Goal: Information Seeking & Learning: Learn about a topic

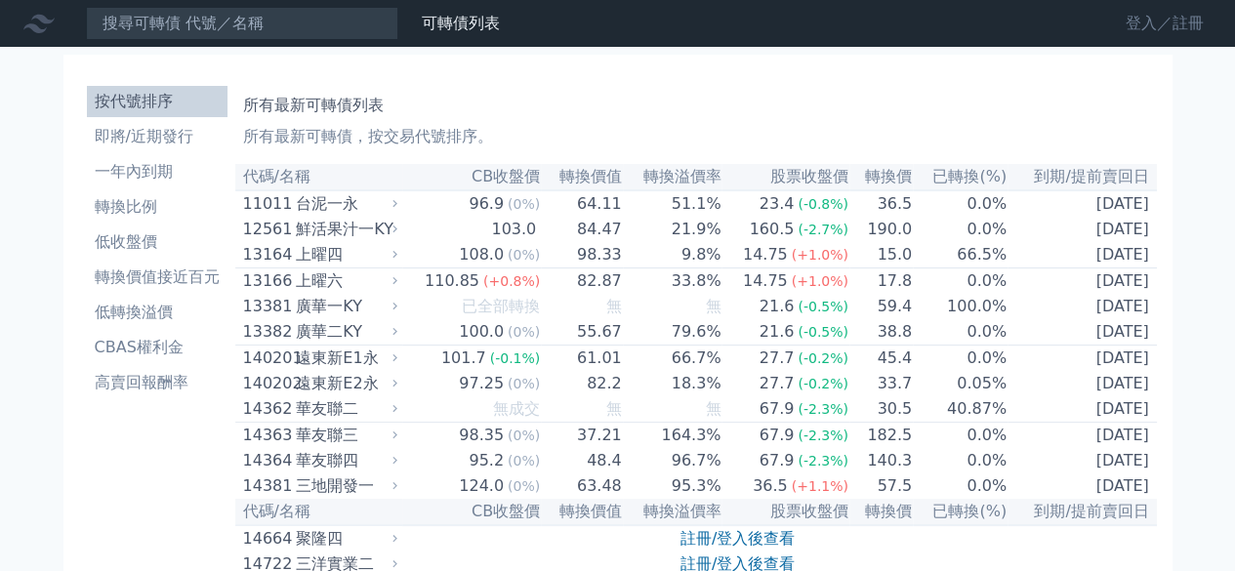
click at [1144, 20] on link "登入／註冊" at bounding box center [1164, 23] width 109 height 31
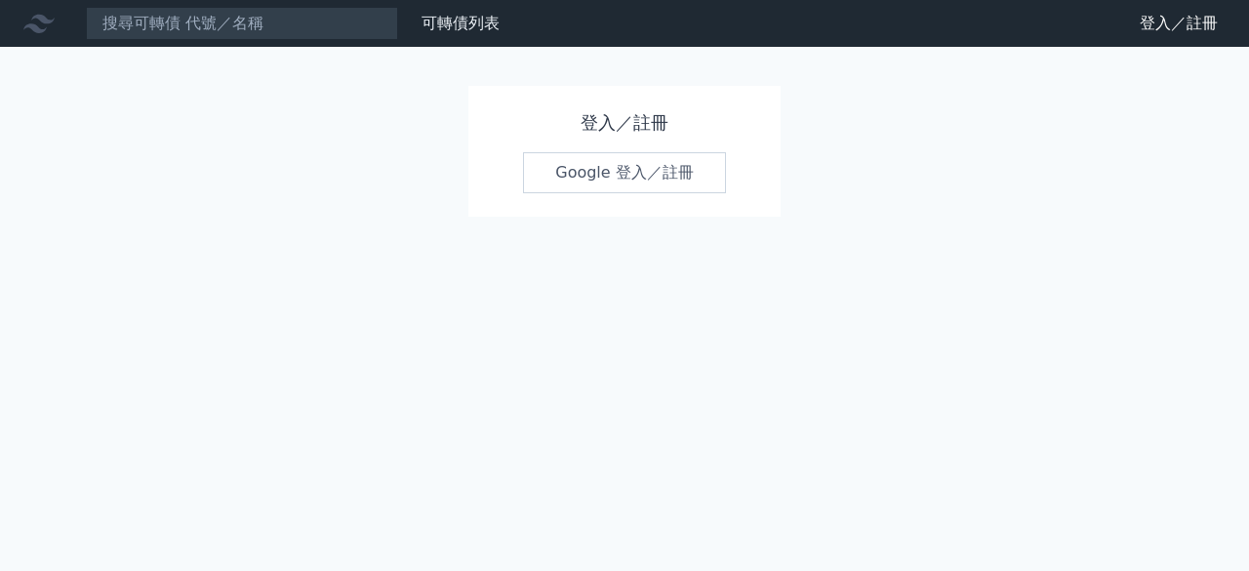
click at [590, 170] on link "Google 登入／註冊" at bounding box center [624, 172] width 203 height 41
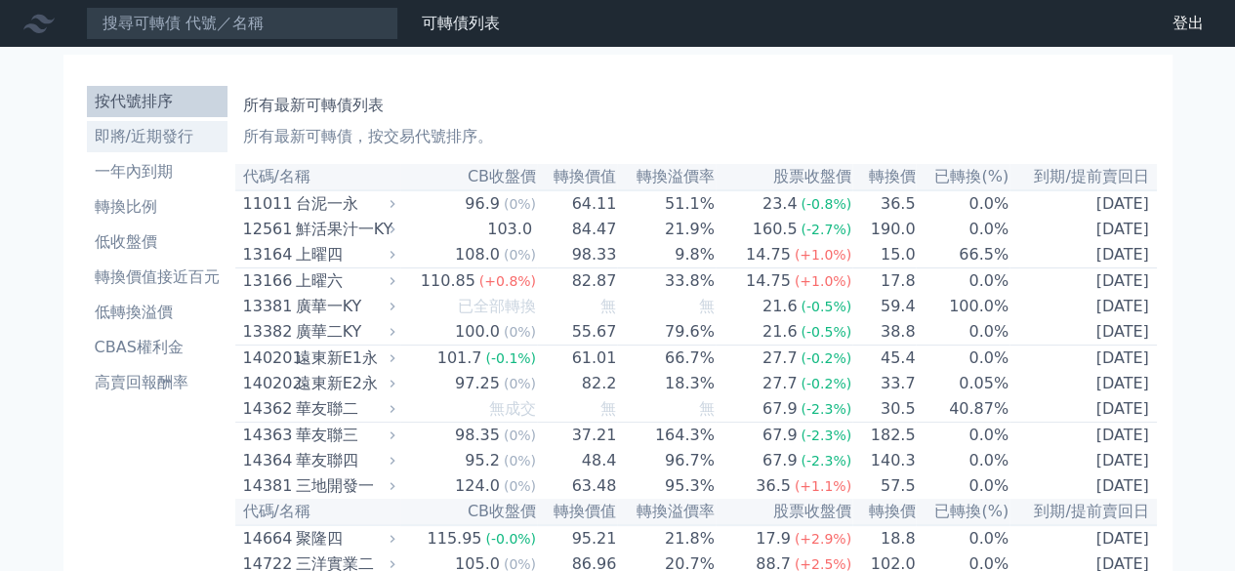
click at [146, 136] on li "即將/近期發行" at bounding box center [157, 136] width 141 height 23
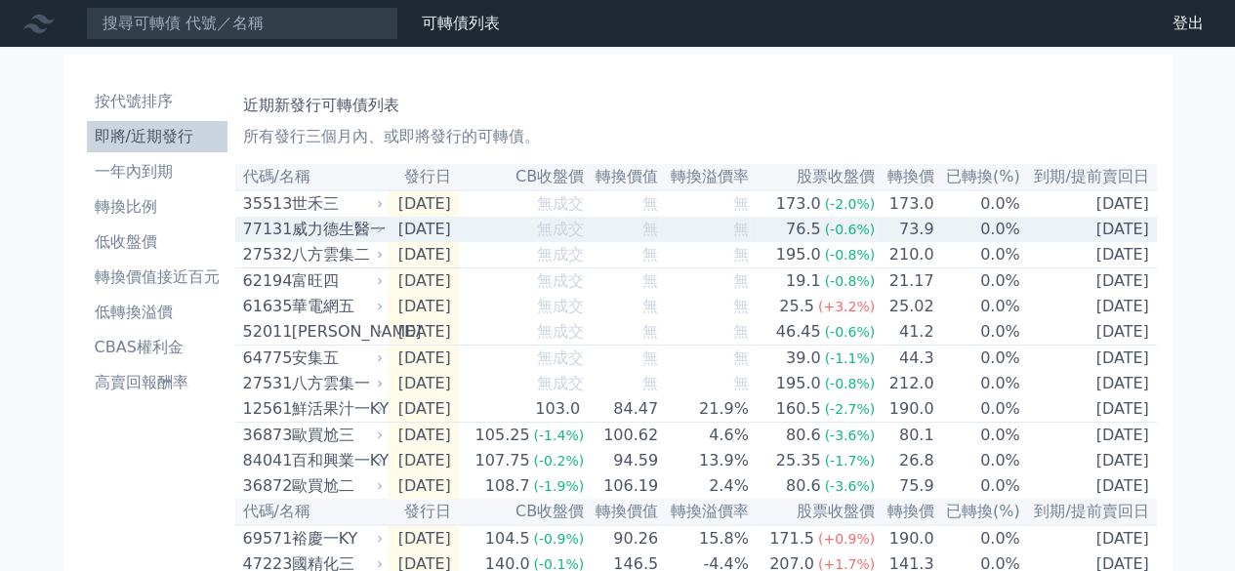
click at [319, 233] on div "威力德生醫一" at bounding box center [336, 229] width 88 height 23
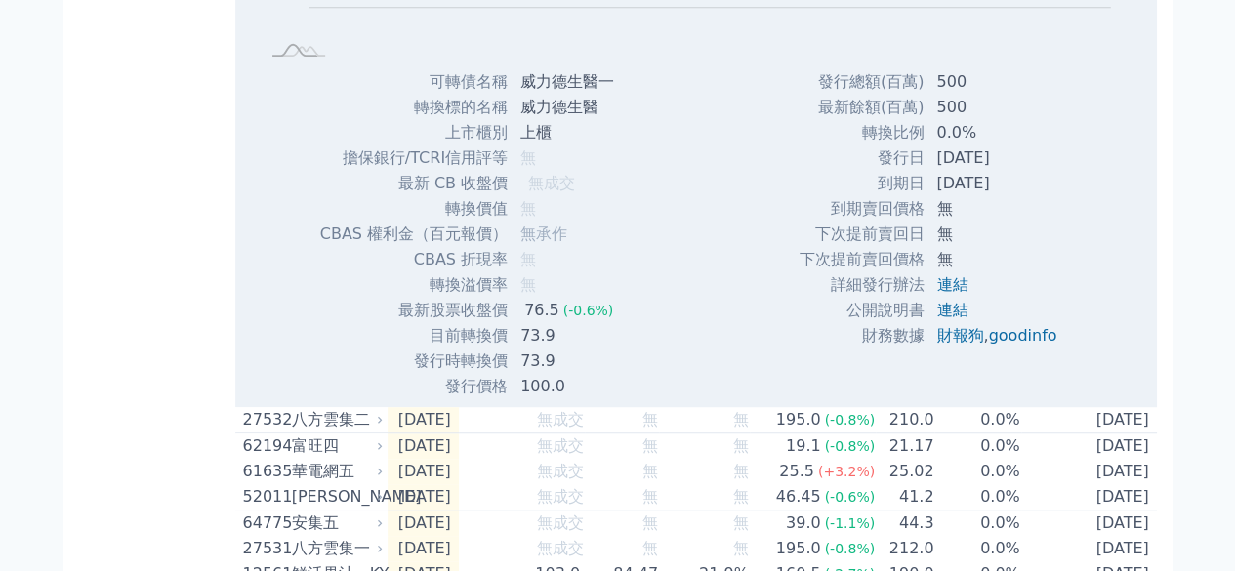
scroll to position [488, 0]
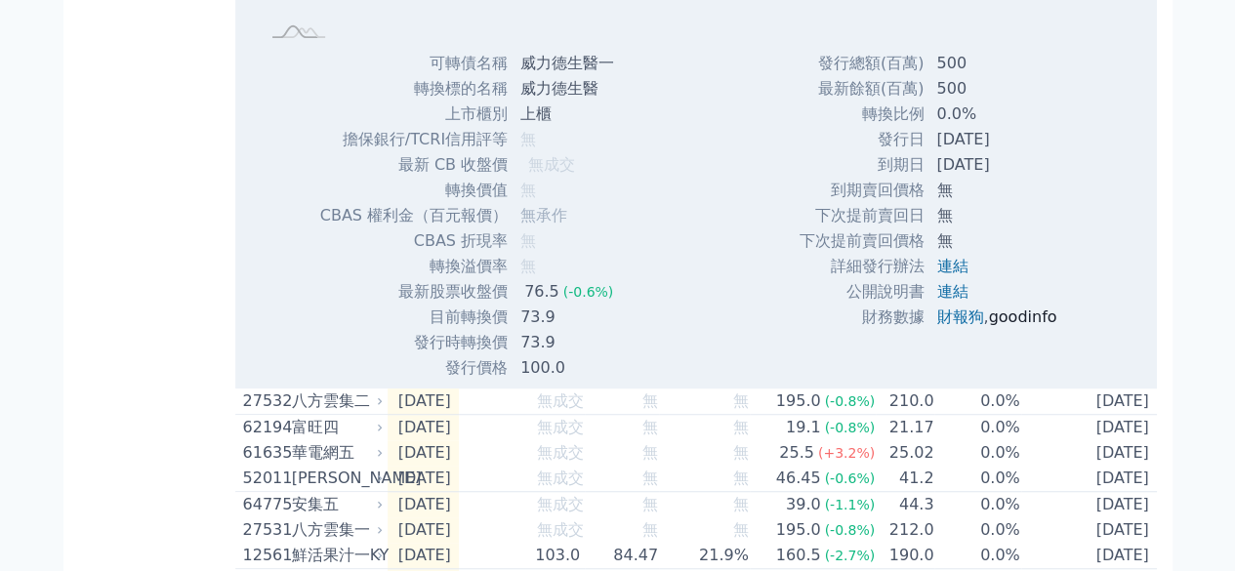
click at [1043, 323] on link "goodinfo" at bounding box center [1022, 316] width 68 height 19
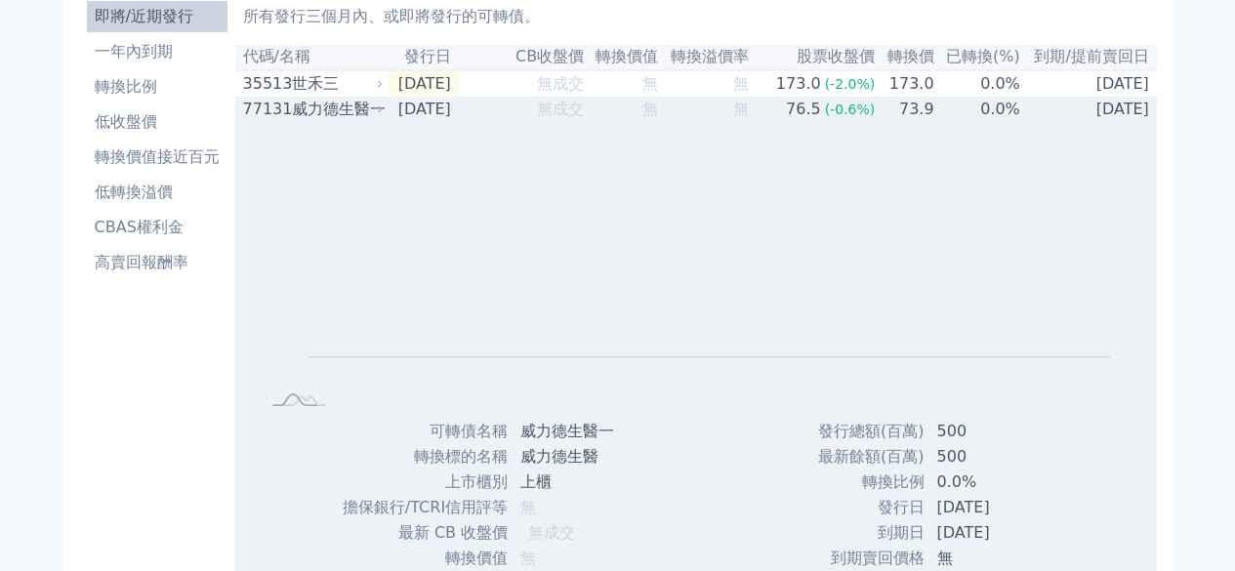
scroll to position [98, 0]
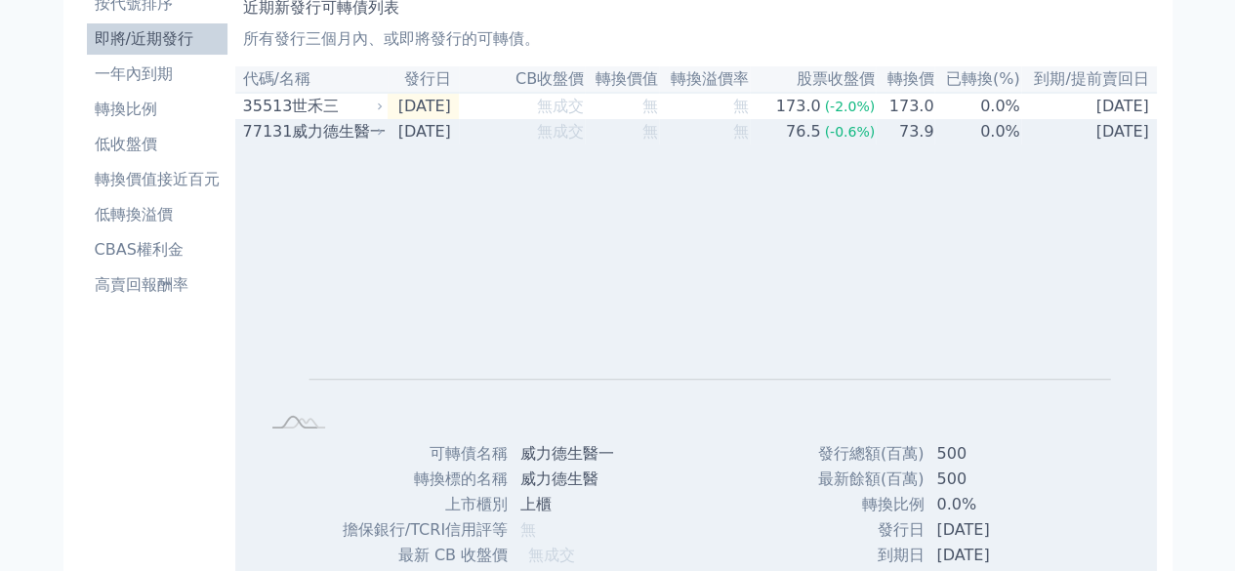
click at [318, 139] on div "威力德生醫一" at bounding box center [336, 131] width 88 height 23
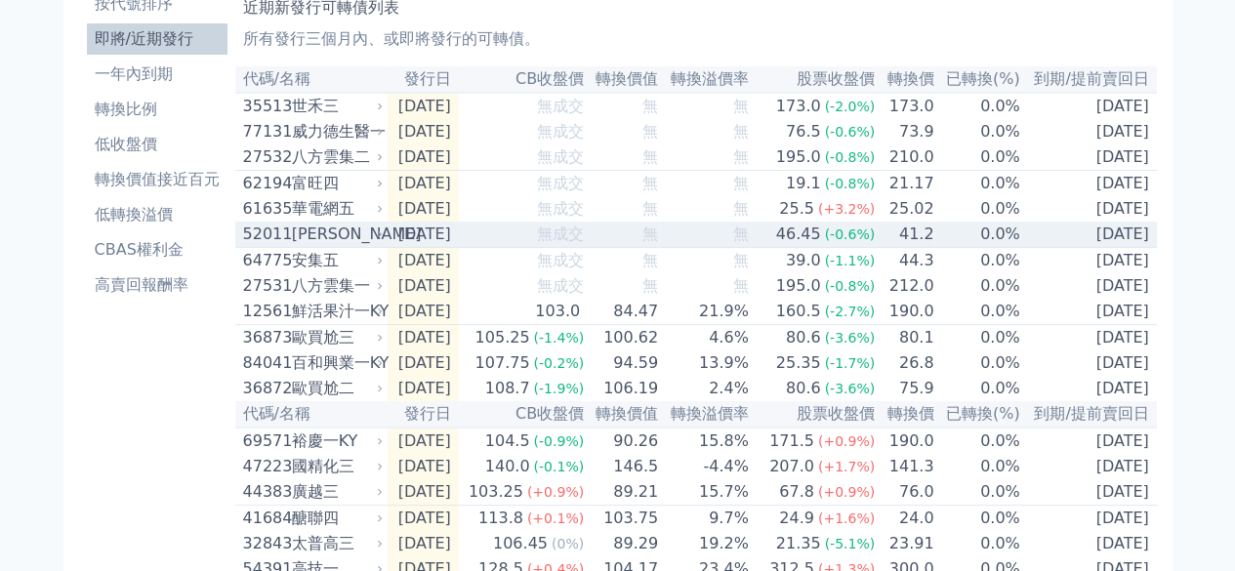
click at [325, 246] on div "[PERSON_NAME]" at bounding box center [336, 234] width 88 height 23
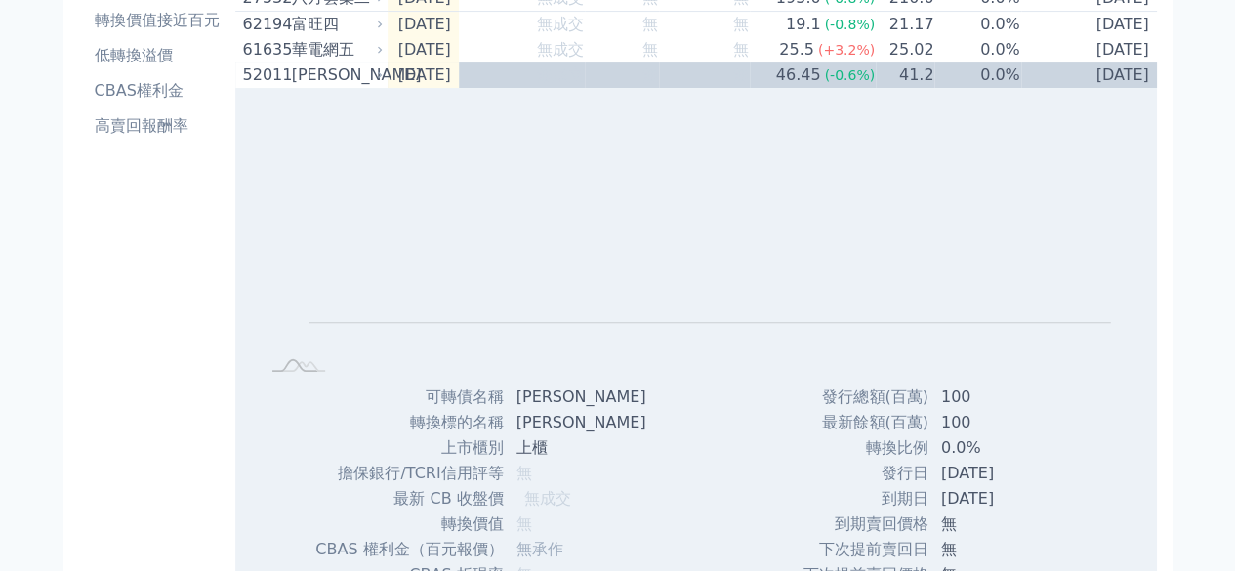
scroll to position [0, 0]
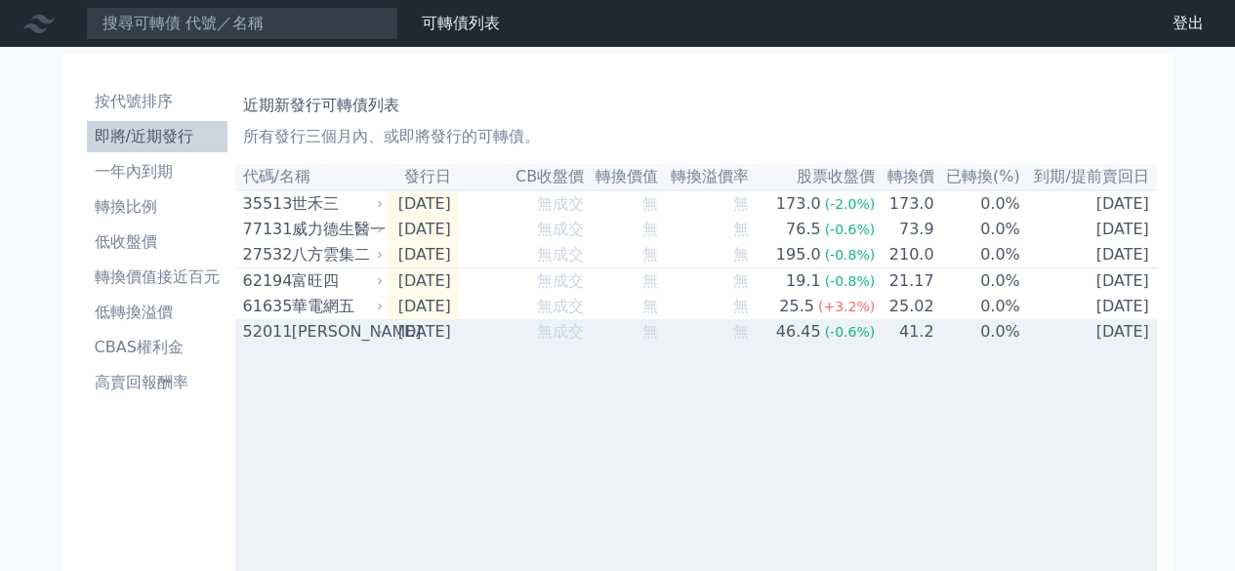
click at [428, 345] on td "[DATE]" at bounding box center [422, 331] width 71 height 25
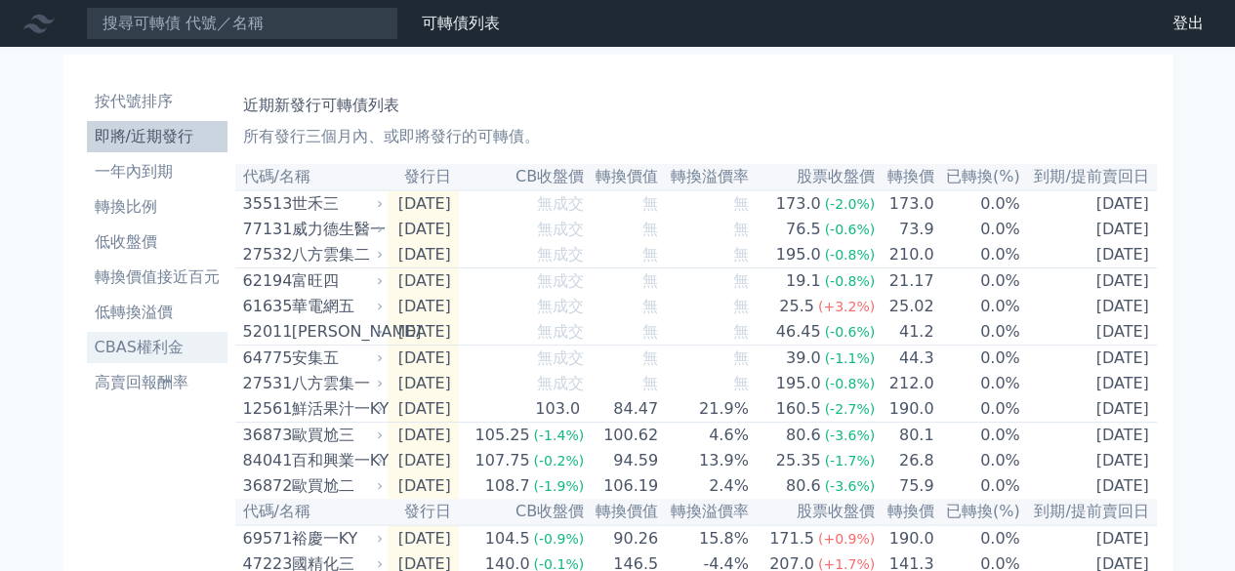
click at [168, 350] on li "CBAS權利金" at bounding box center [157, 347] width 141 height 23
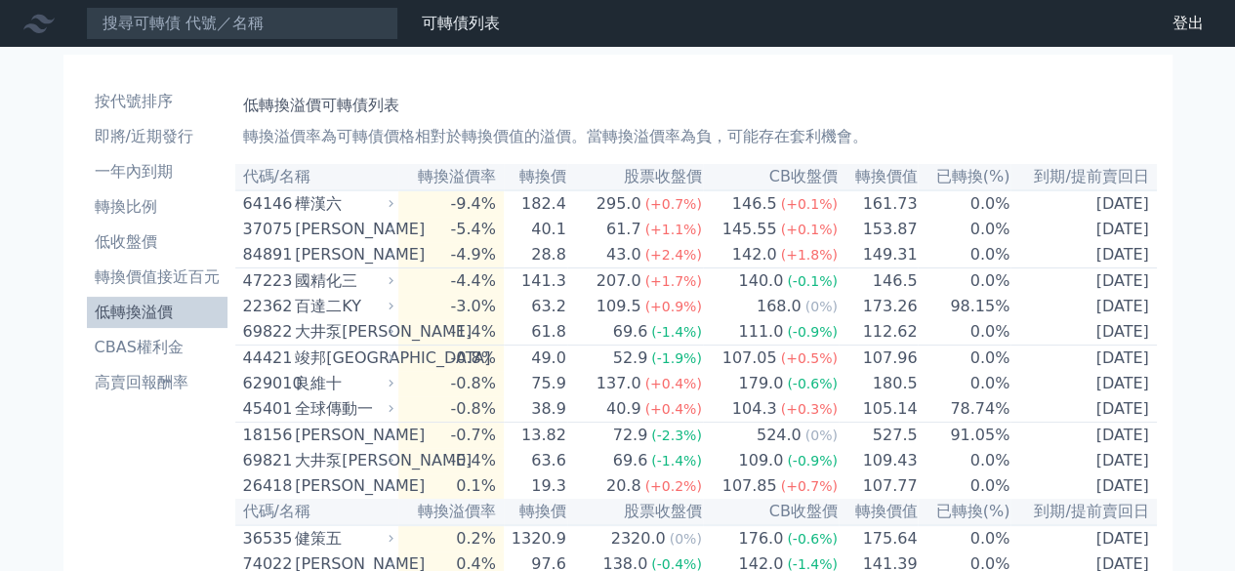
click at [467, 179] on th "轉換溢價率" at bounding box center [450, 177] width 104 height 26
click at [567, 175] on th "轉換價" at bounding box center [535, 177] width 63 height 26
click at [163, 347] on li "CBAS權利金" at bounding box center [157, 347] width 141 height 23
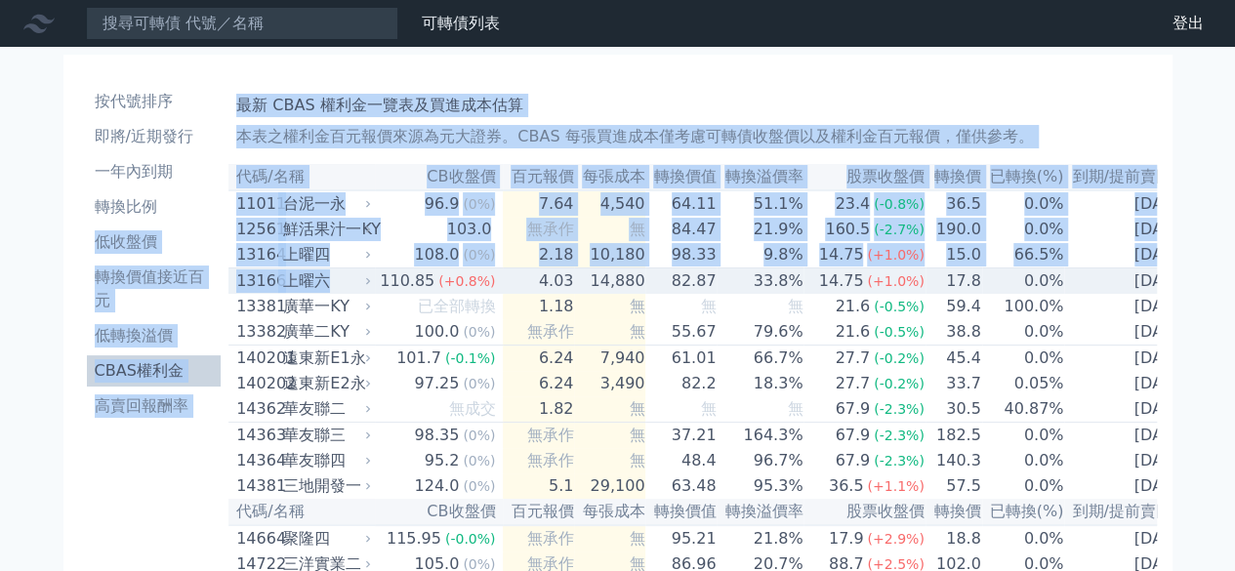
drag, startPoint x: 229, startPoint y: 202, endPoint x: 344, endPoint y: 296, distance: 147.7
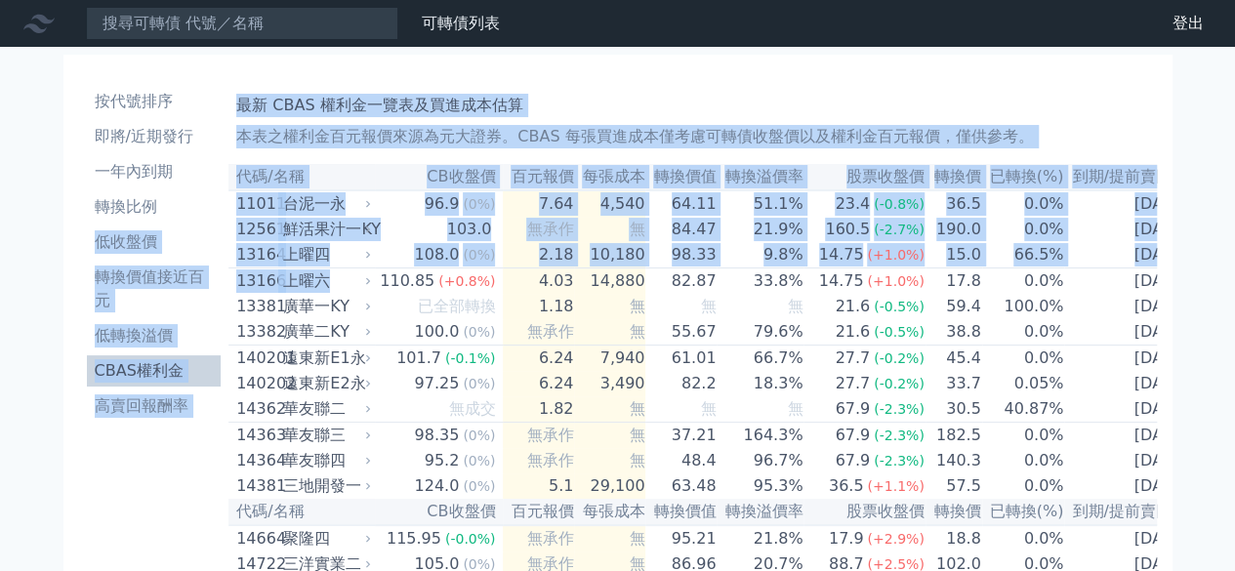
click at [1128, 110] on h1 "最新 CBAS 權利金一覽表及買進成本估算" at bounding box center [692, 105] width 912 height 23
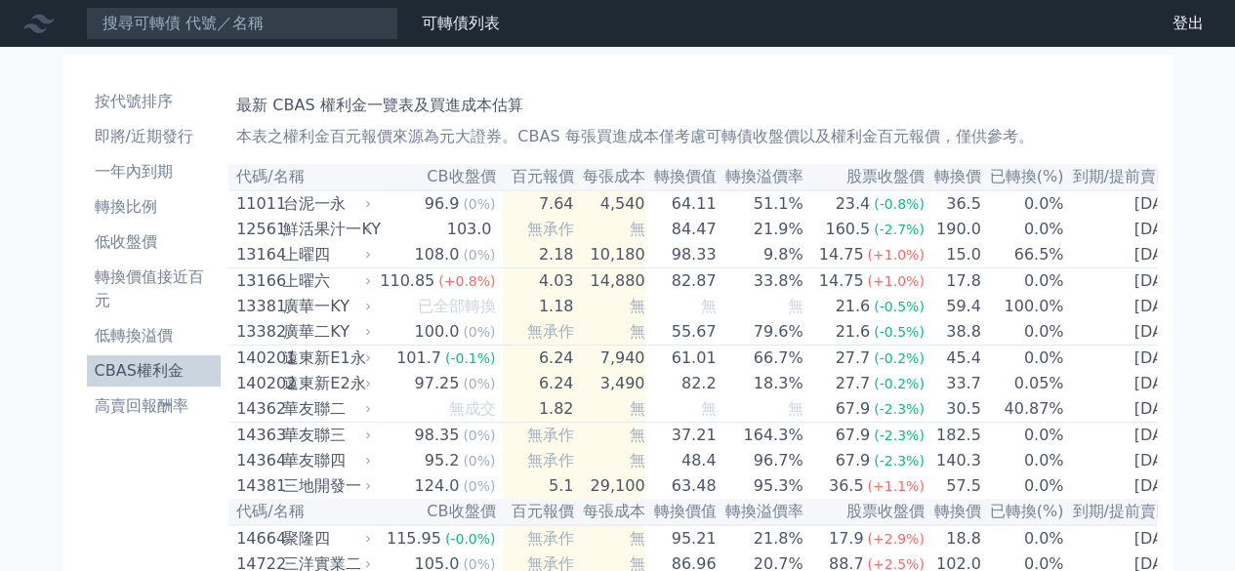
click at [927, 173] on th "轉換價" at bounding box center [953, 177] width 57 height 26
drag, startPoint x: 1157, startPoint y: 509, endPoint x: 242, endPoint y: 179, distance: 972.6
copy table "lo/ip DOlor sita cons adip elits doeiu tem inc(%) ut/labor 76692 etdo 00.1 (1%)…"
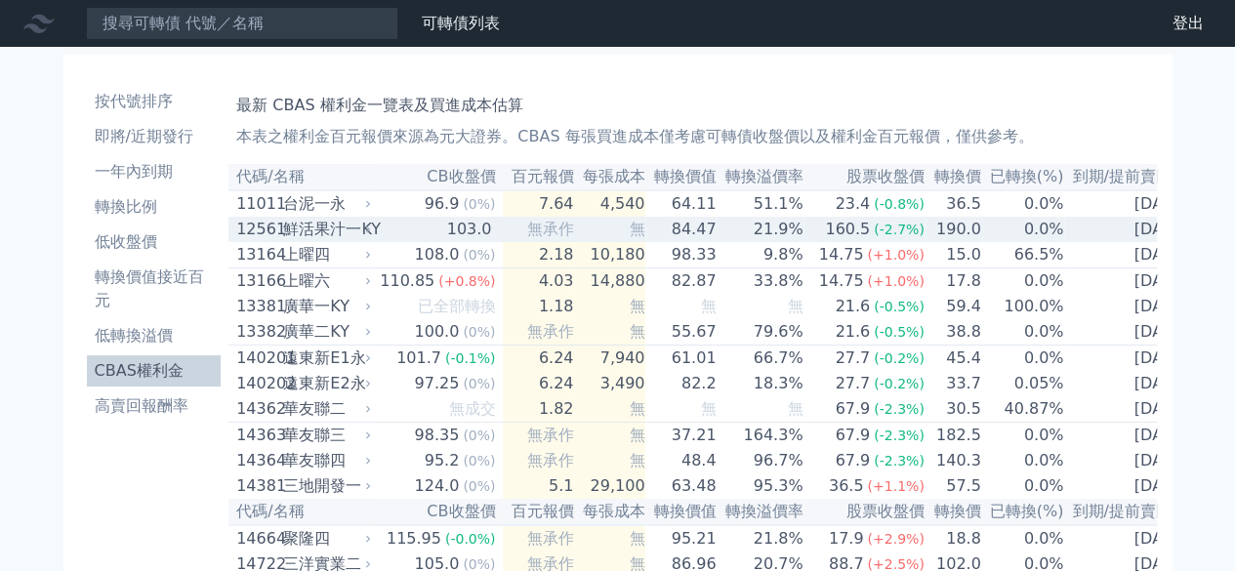
click at [416, 229] on td "103.0" at bounding box center [439, 229] width 128 height 25
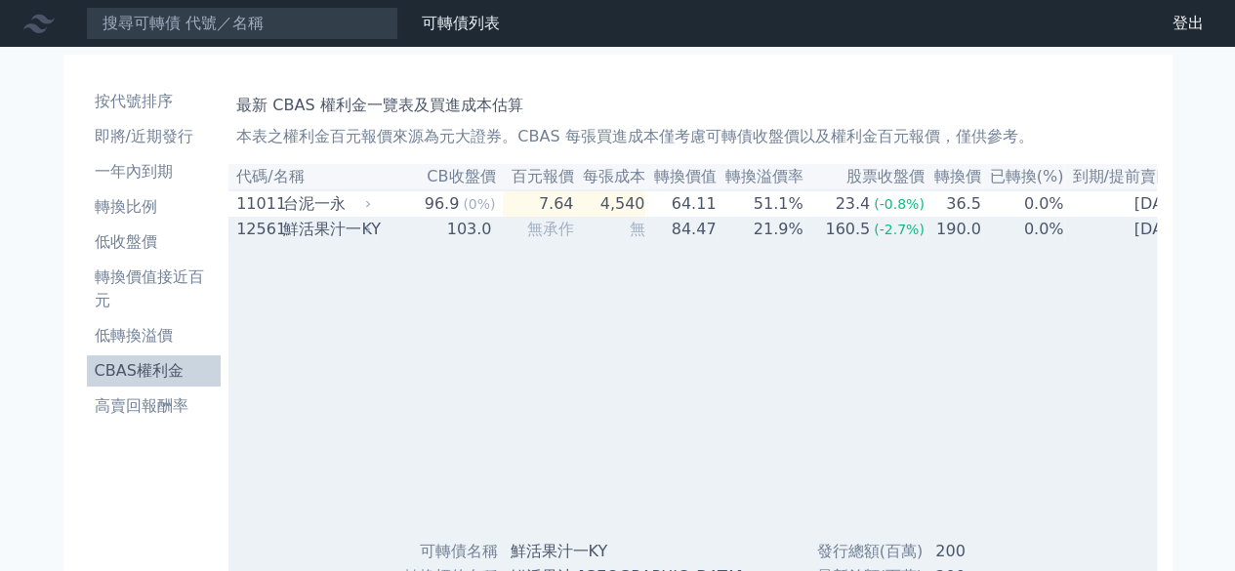
click at [297, 227] on div "鮮活果汁一KY" at bounding box center [325, 229] width 84 height 23
click at [278, 224] on div "12561" at bounding box center [257, 229] width 42 height 23
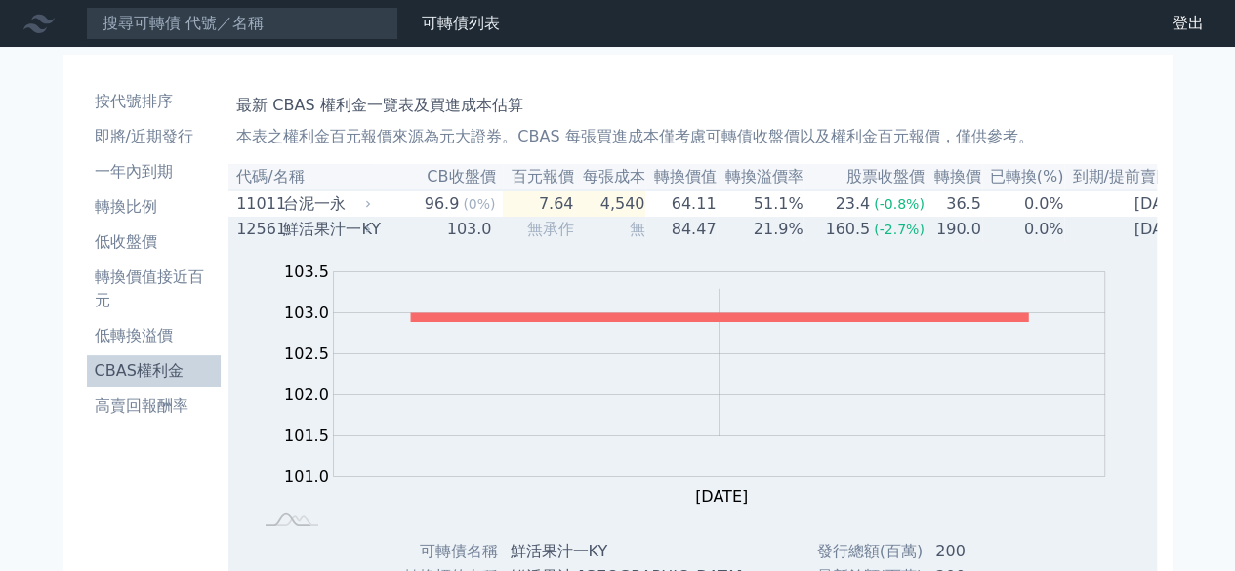
click at [260, 237] on div "12561" at bounding box center [257, 229] width 42 height 23
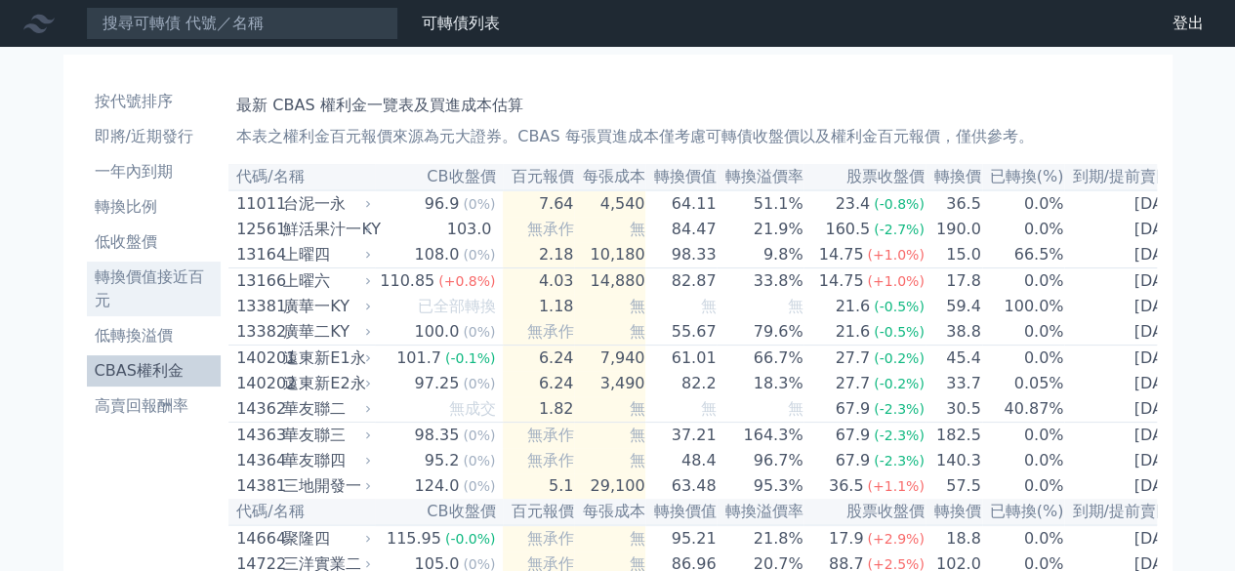
click at [158, 273] on li "轉換價值接近百元" at bounding box center [154, 288] width 135 height 47
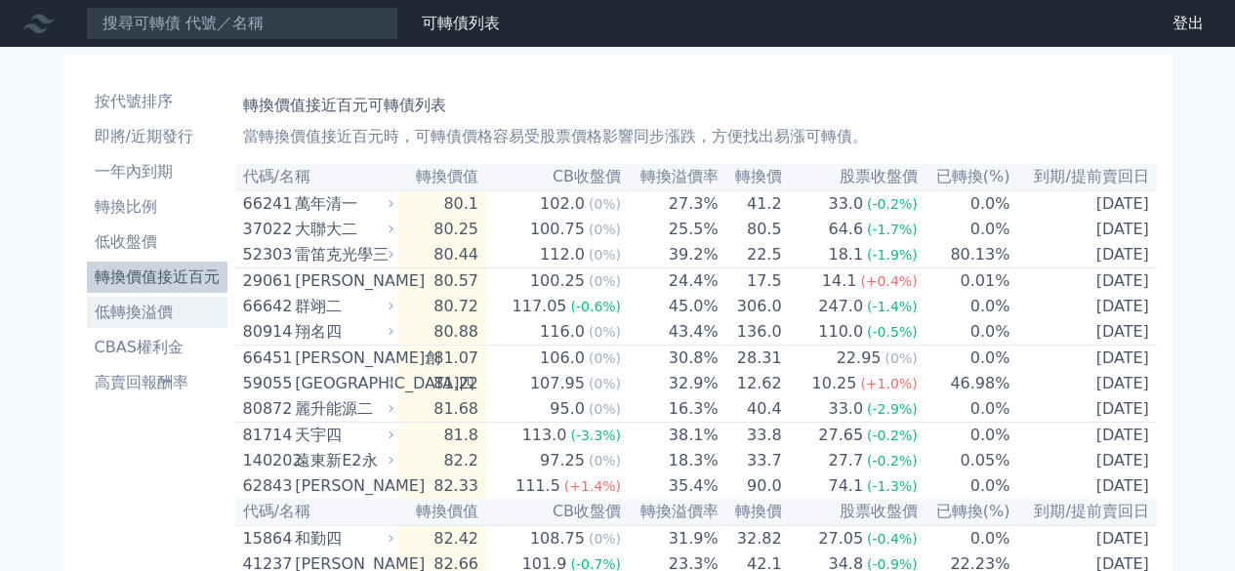
drag, startPoint x: 132, startPoint y: 304, endPoint x: 200, endPoint y: 313, distance: 69.0
click at [132, 304] on li "低轉換溢價" at bounding box center [157, 312] width 141 height 23
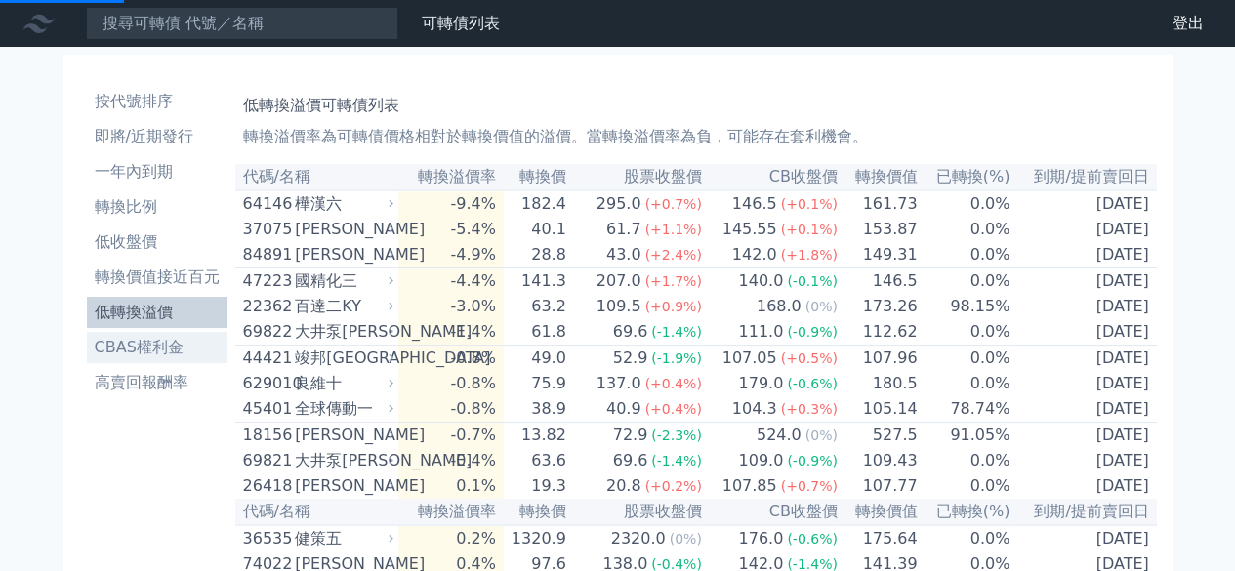
click at [156, 348] on li "CBAS權利金" at bounding box center [157, 347] width 141 height 23
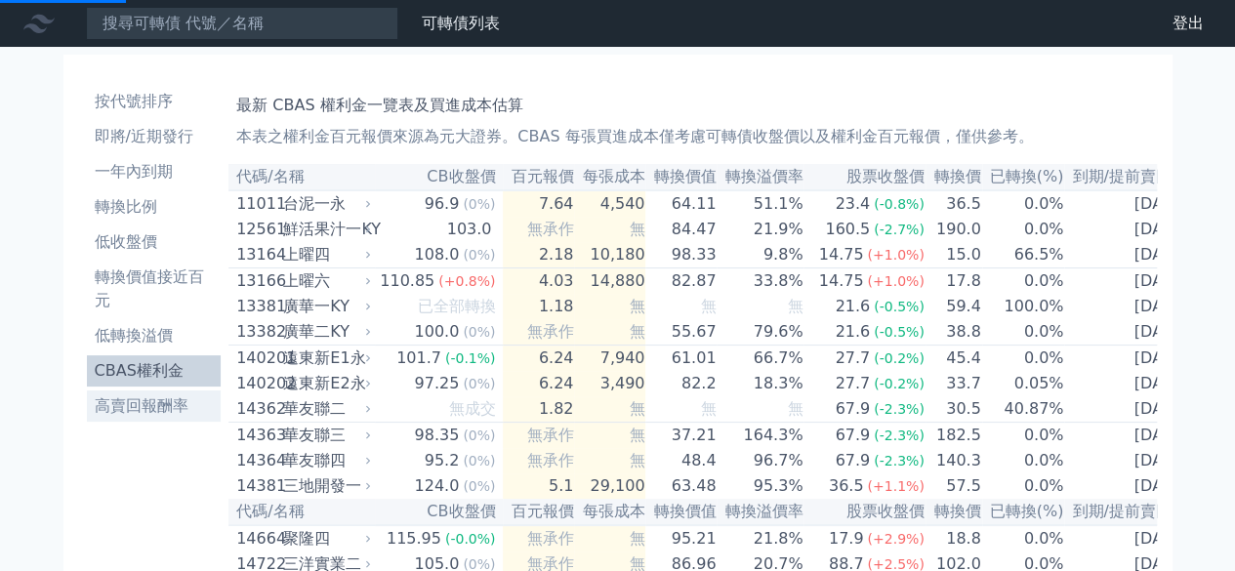
click at [158, 404] on li "高賣回報酬率" at bounding box center [154, 405] width 135 height 23
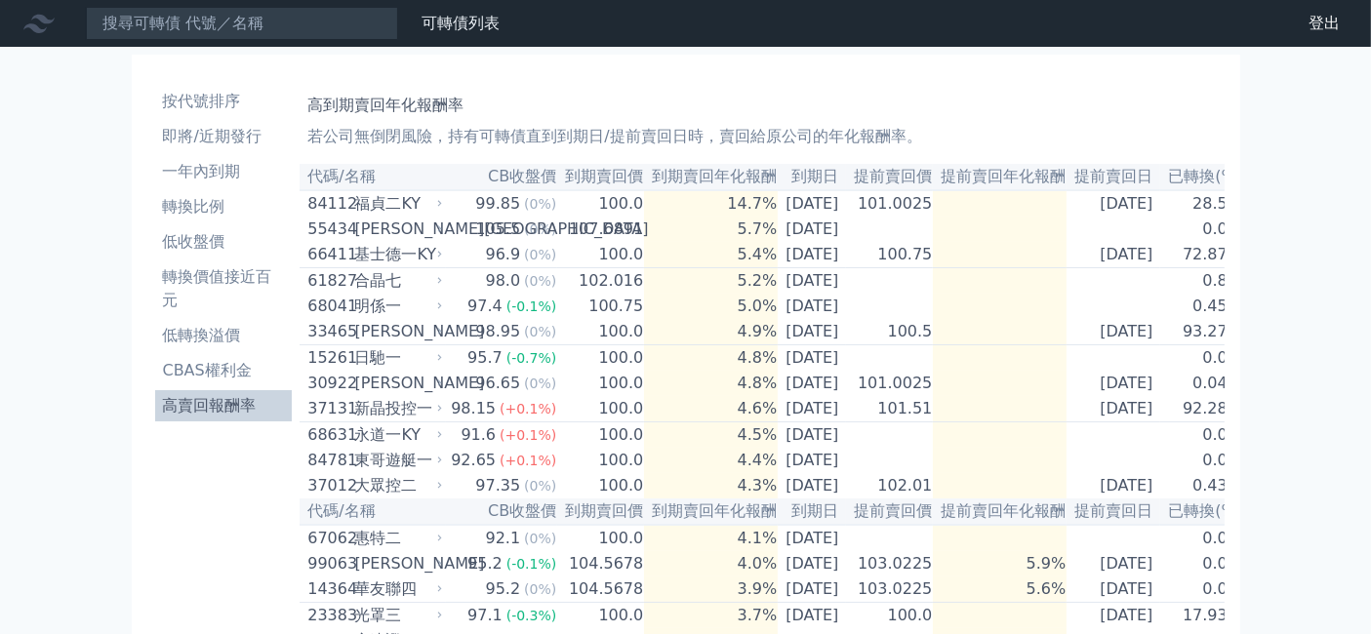
click at [801, 183] on th "到期日" at bounding box center [812, 177] width 68 height 26
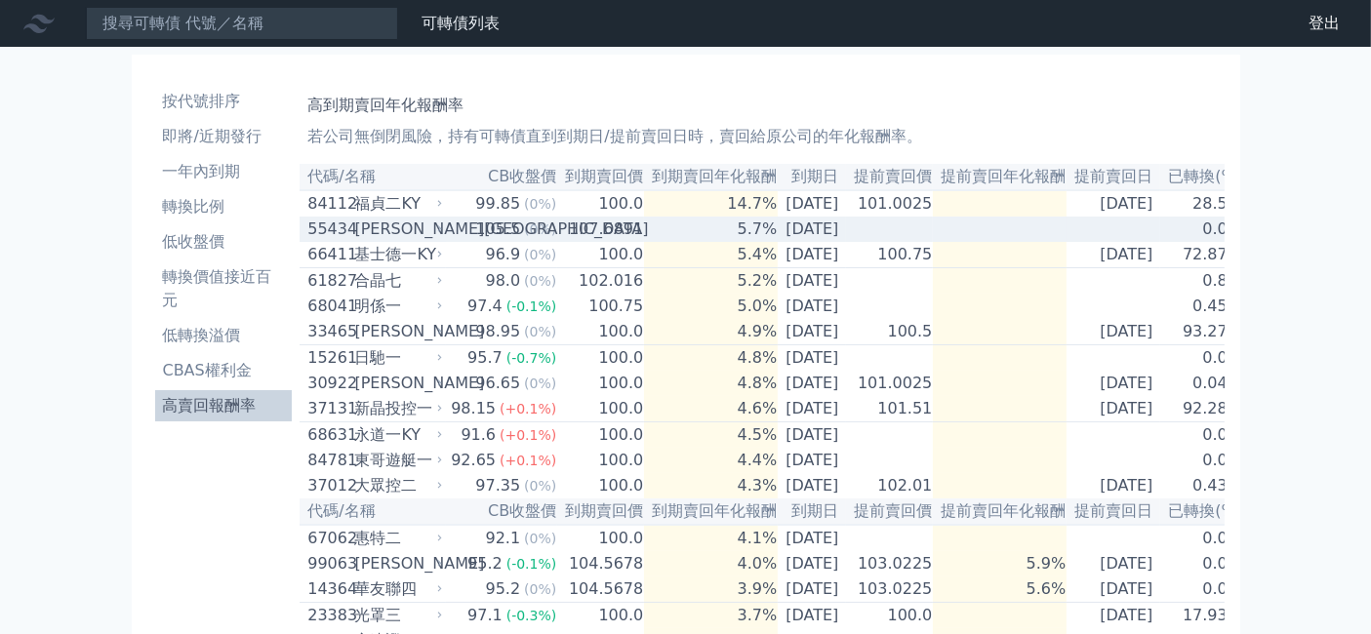
click at [389, 235] on div "[PERSON_NAME][GEOGRAPHIC_DATA]" at bounding box center [396, 229] width 84 height 23
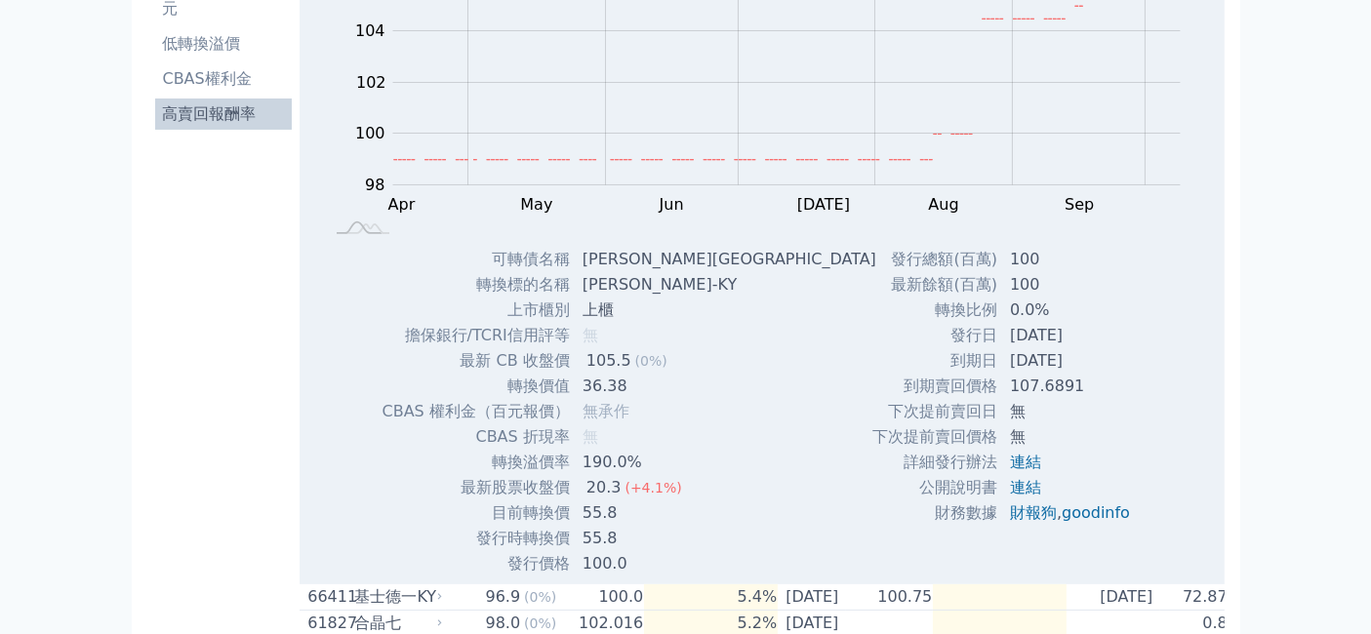
scroll to position [325, 0]
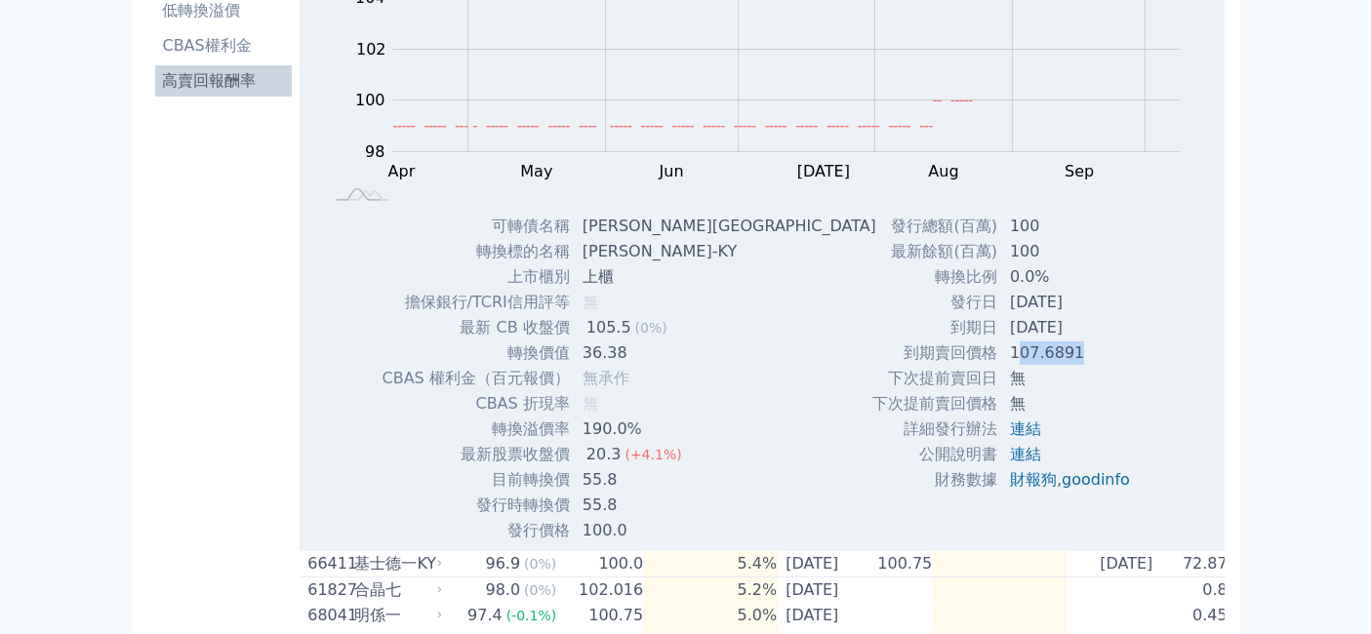
drag, startPoint x: 1003, startPoint y: 358, endPoint x: 1073, endPoint y: 352, distance: 69.5
click at [1073, 352] on td "107.6891" at bounding box center [1071, 353] width 147 height 25
drag, startPoint x: 587, startPoint y: 333, endPoint x: 680, endPoint y: 336, distance: 93.7
click at [681, 329] on td "105.5 (0%)" at bounding box center [731, 327] width 321 height 25
drag, startPoint x: 583, startPoint y: 234, endPoint x: 650, endPoint y: 234, distance: 67.3
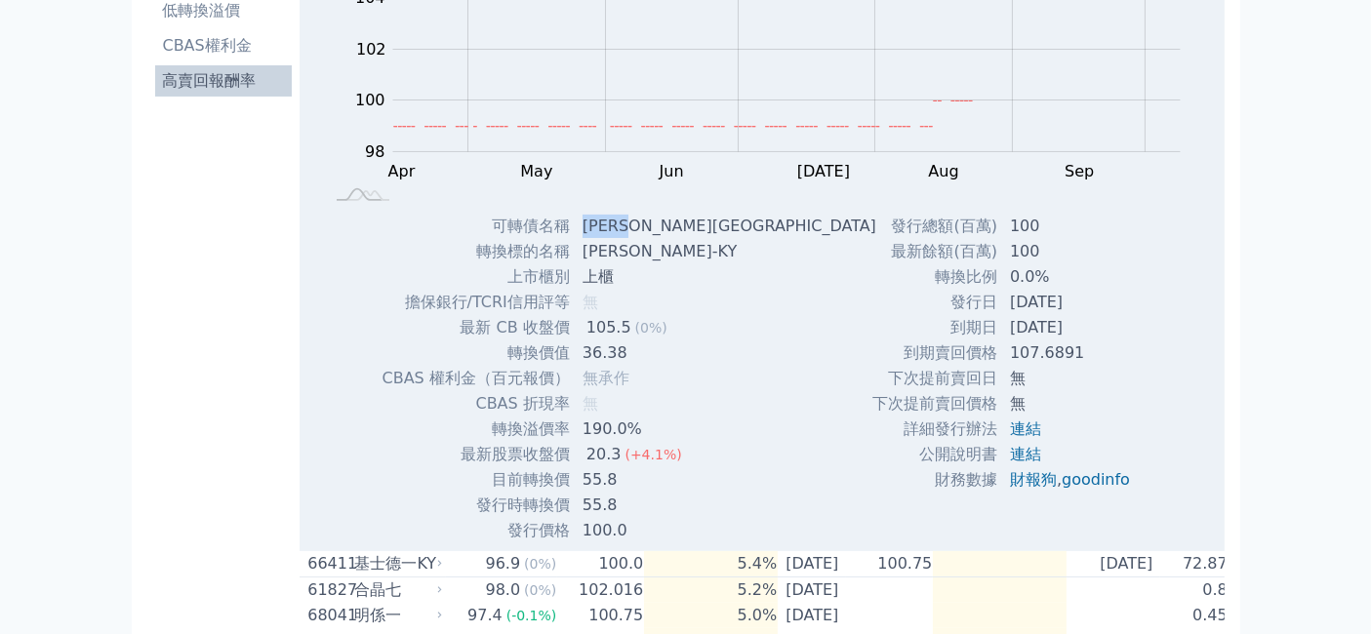
click at [650, 234] on td "[PERSON_NAME][GEOGRAPHIC_DATA]" at bounding box center [731, 226] width 321 height 25
copy td "[PERSON_NAME][GEOGRAPHIC_DATA]"
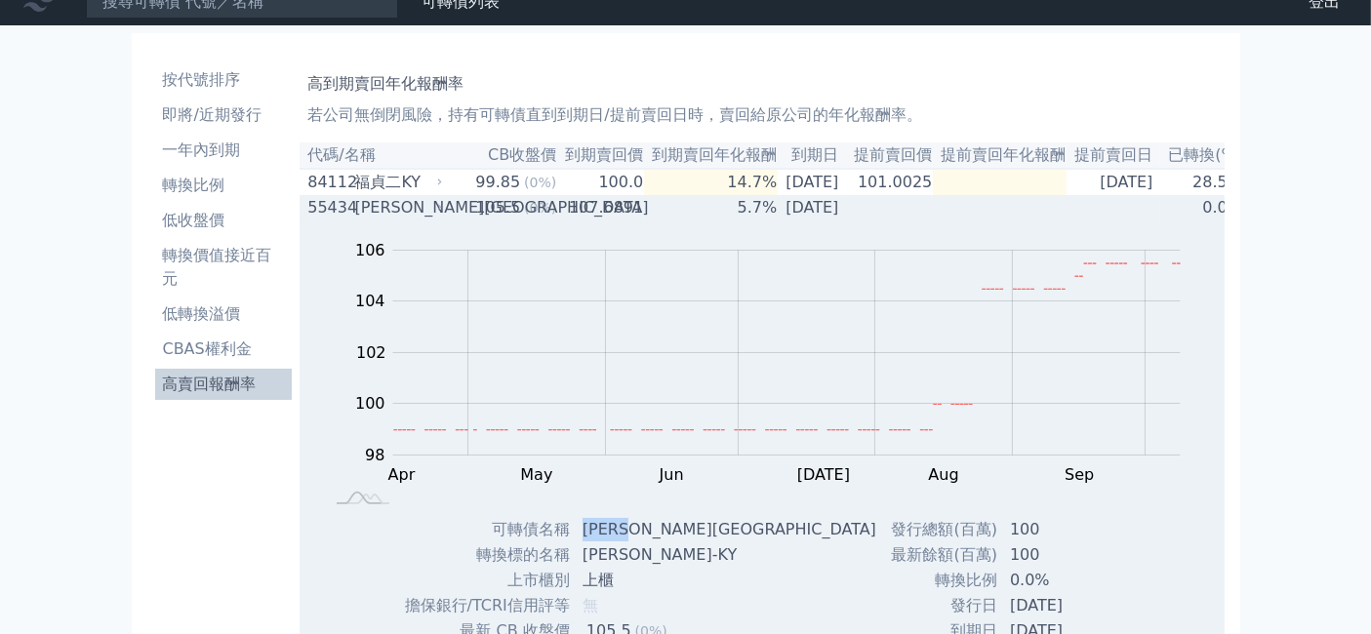
scroll to position [0, 0]
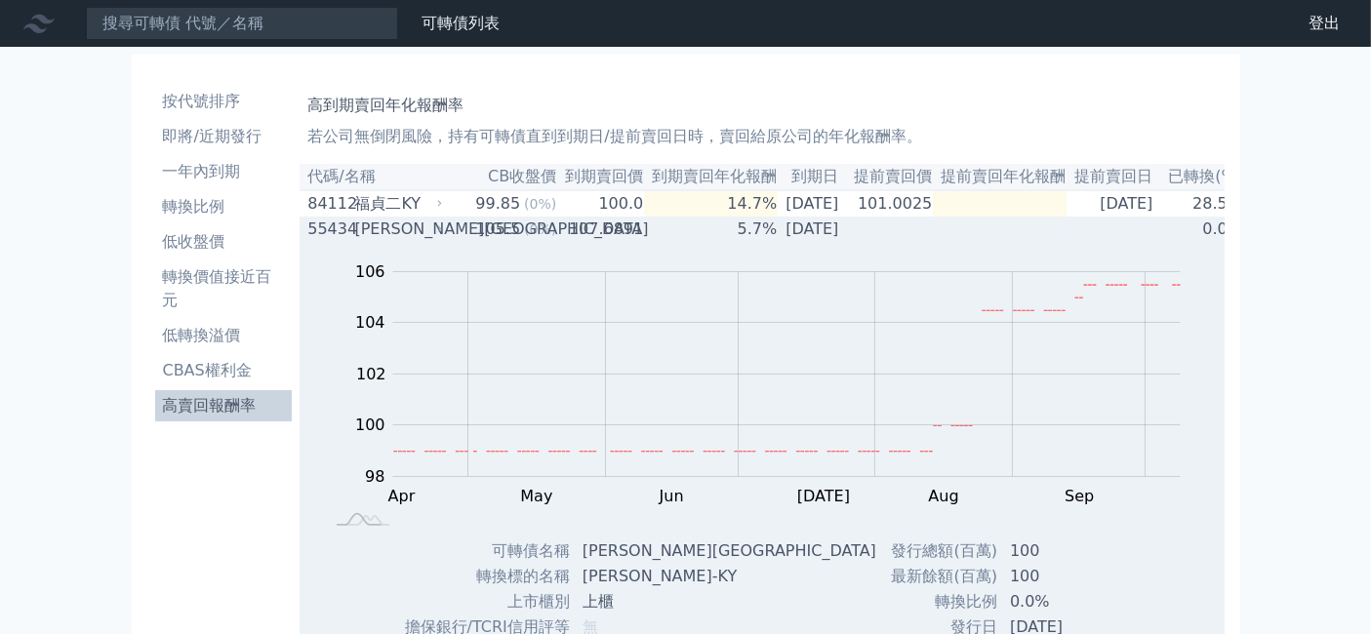
click at [388, 227] on div "[PERSON_NAME][GEOGRAPHIC_DATA]" at bounding box center [396, 229] width 84 height 23
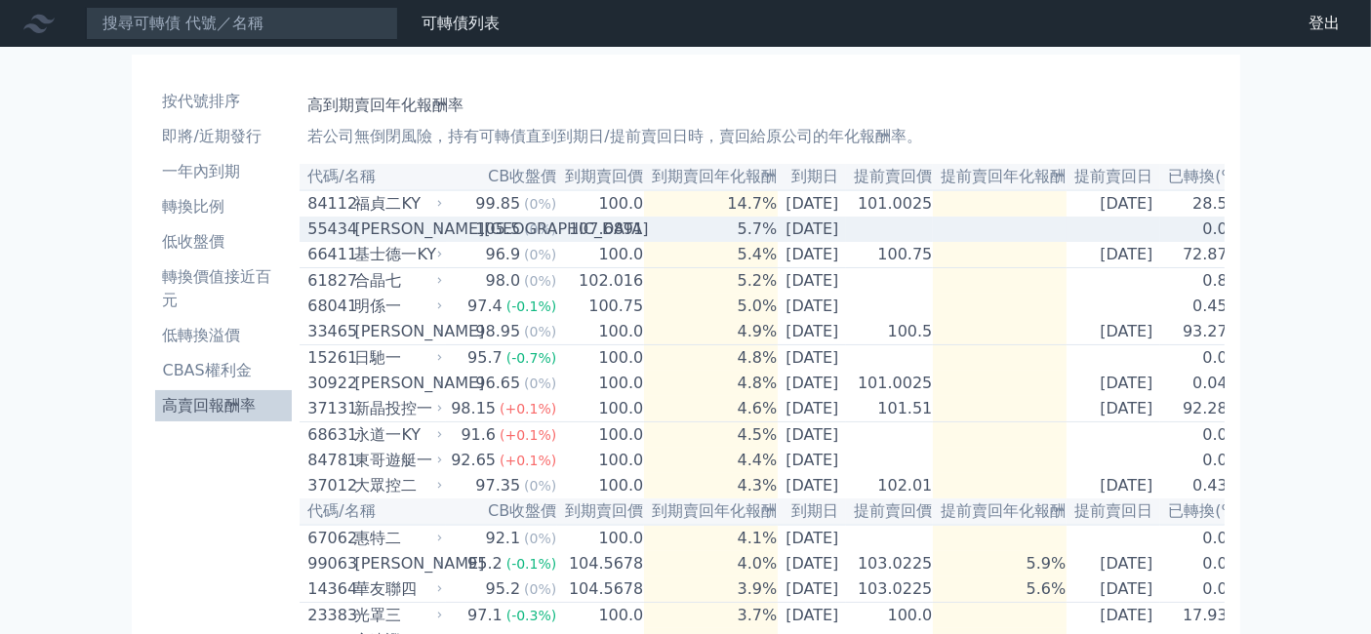
click at [590, 232] on td "107.6891" at bounding box center [600, 229] width 87 height 25
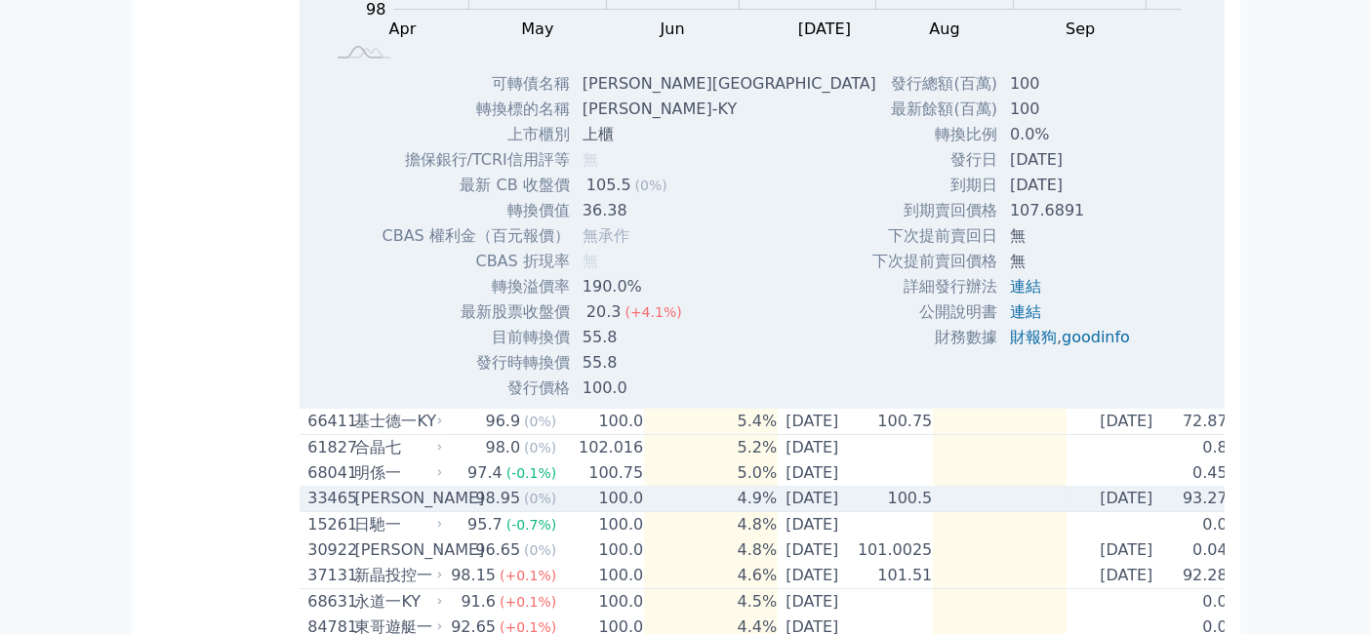
scroll to position [433, 0]
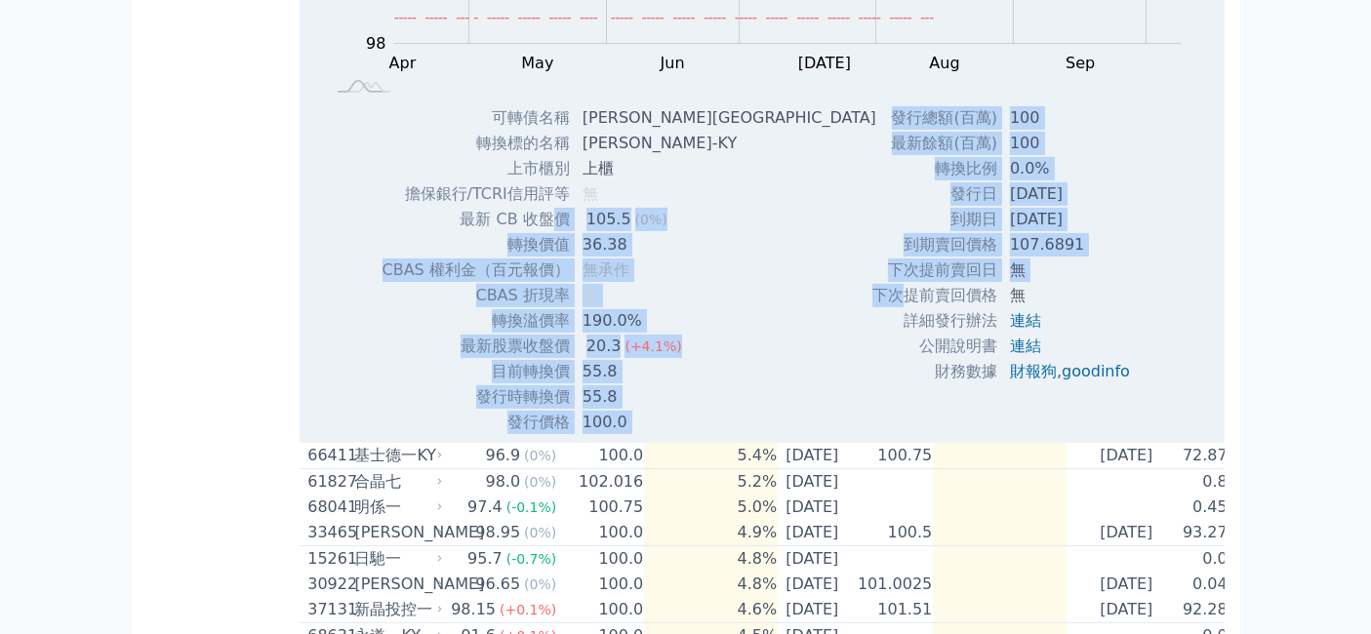
drag, startPoint x: 559, startPoint y: 233, endPoint x: 888, endPoint y: 305, distance: 336.8
click at [888, 305] on div "Zoom Out 100 94 96 98 100 102 104 106 108 L Apr May Jun [DATE] Aug Sep Oct Nov …" at bounding box center [763, 122] width 927 height 627
click at [714, 363] on div "Zoom Out 100 94 96 98 100 102 104 106 108 L Apr May Jun [DATE] Aug Sep Oct Nov …" at bounding box center [763, 122] width 927 height 627
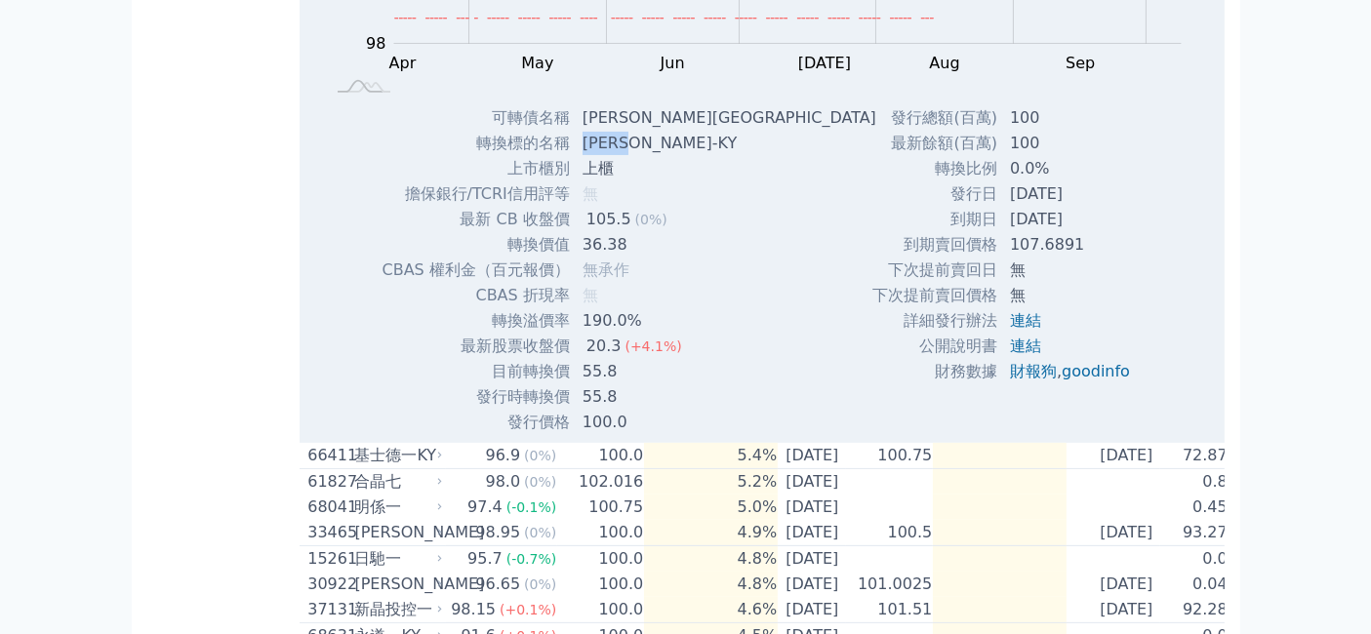
drag, startPoint x: 588, startPoint y: 149, endPoint x: 667, endPoint y: 154, distance: 79.2
click at [667, 154] on td "[PERSON_NAME]-KY" at bounding box center [731, 143] width 321 height 25
copy td "[PERSON_NAME]-KY"
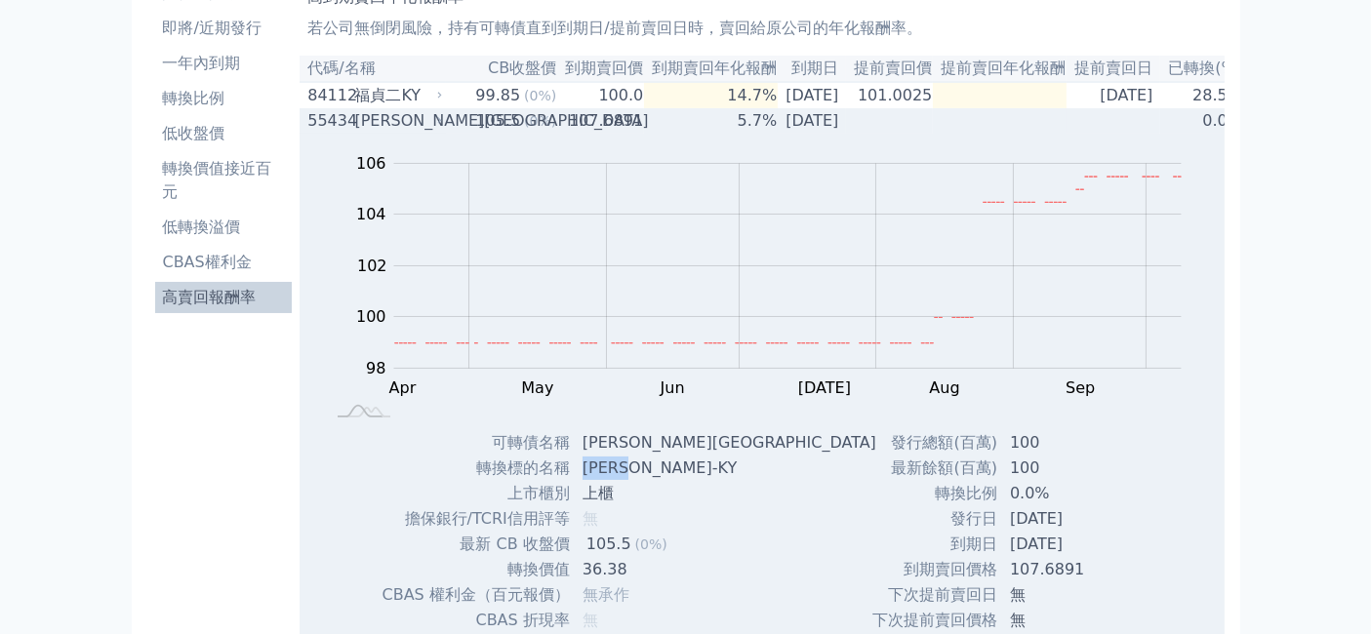
scroll to position [0, 0]
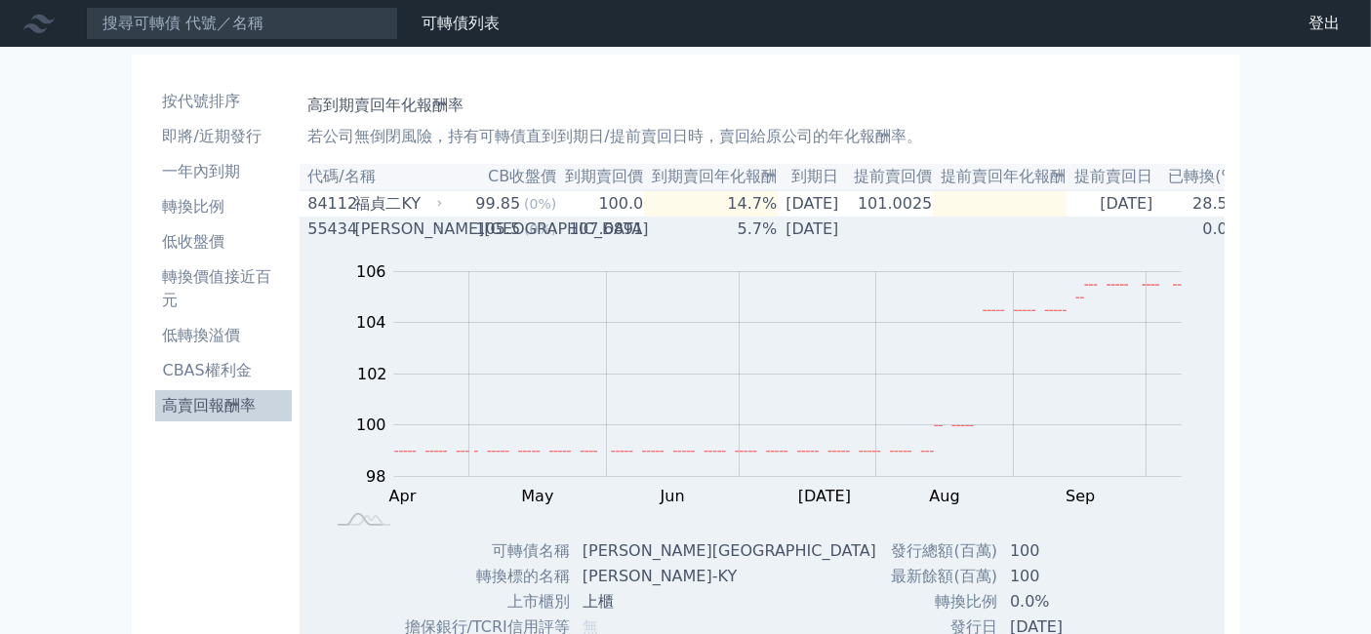
click at [368, 229] on div "[PERSON_NAME][GEOGRAPHIC_DATA]" at bounding box center [396, 229] width 84 height 23
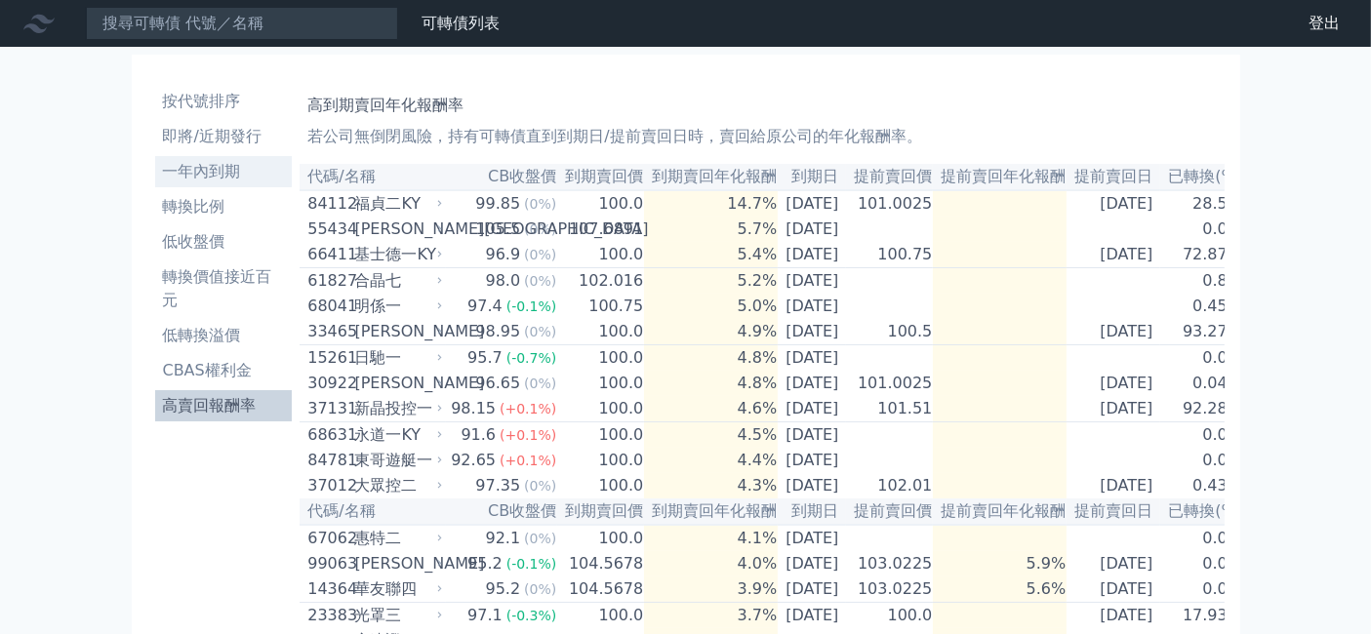
click at [202, 171] on li "一年內到期" at bounding box center [224, 171] width 138 height 23
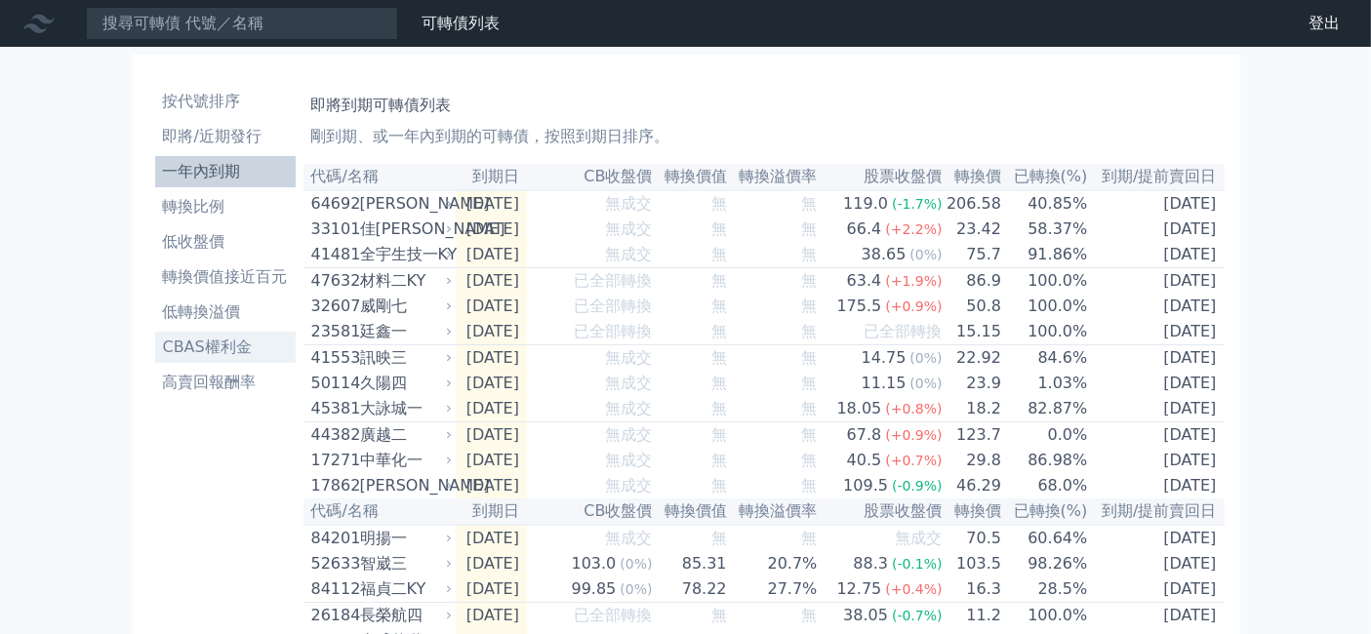
click at [224, 343] on li "CBAS權利金" at bounding box center [225, 347] width 141 height 23
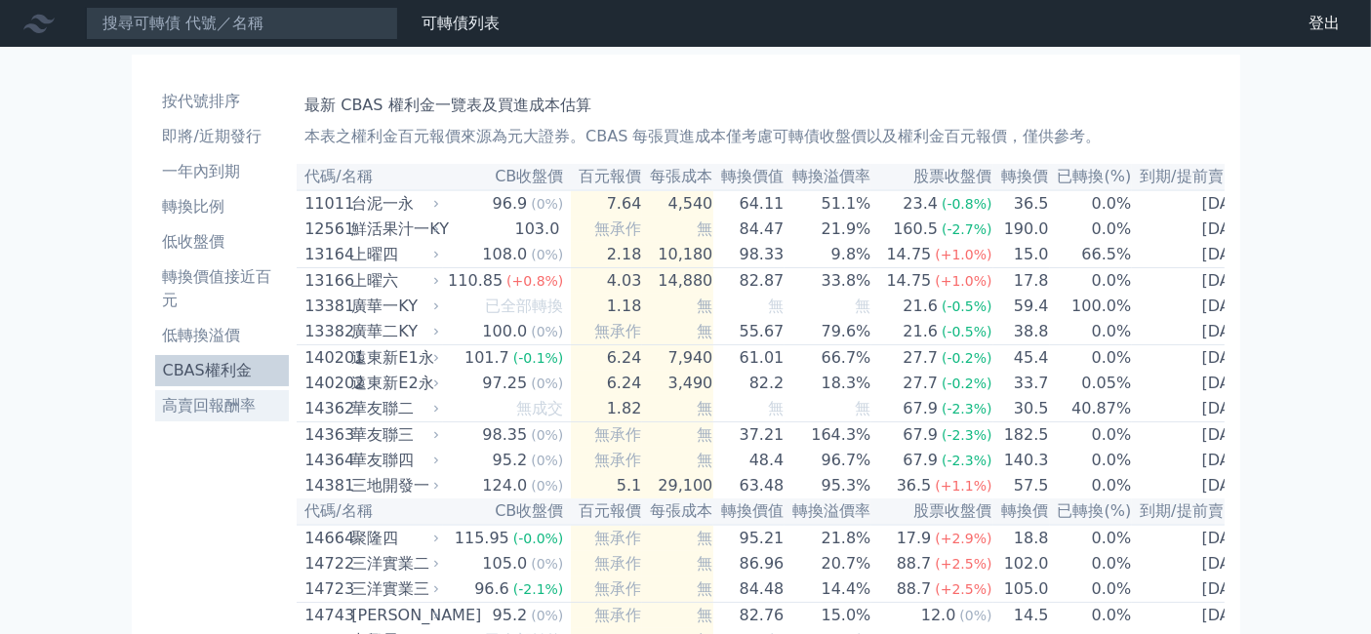
click at [203, 411] on li "高賣回報酬率" at bounding box center [222, 405] width 135 height 23
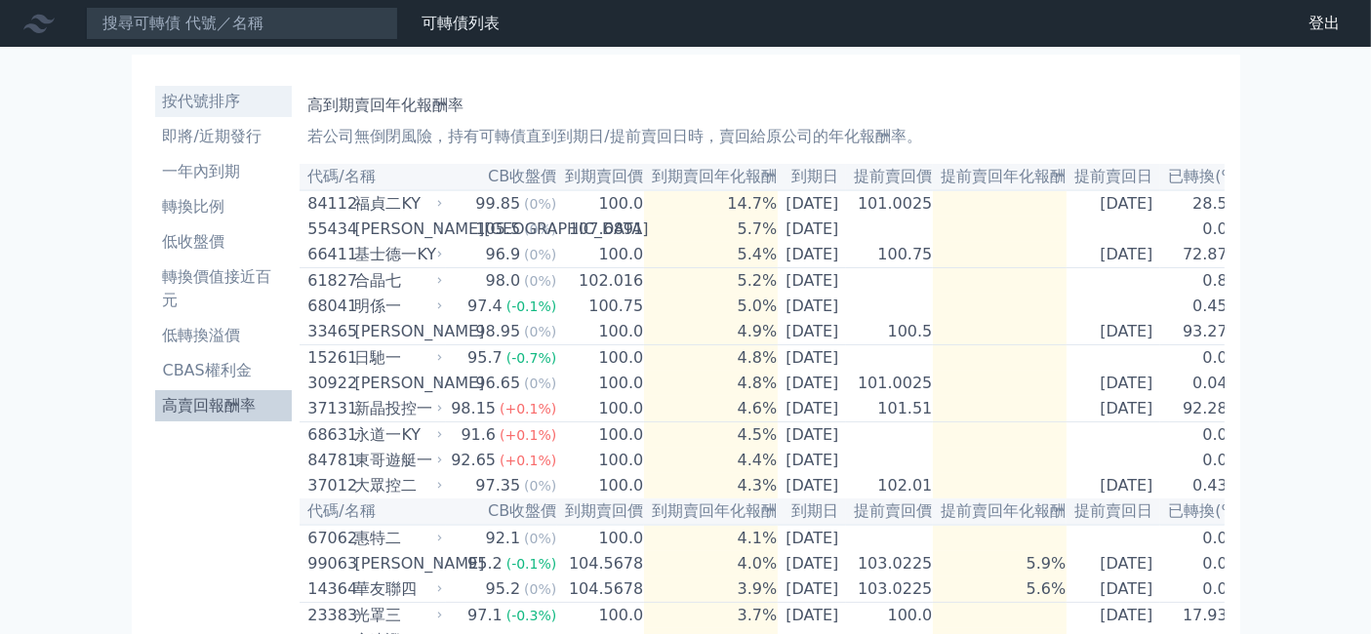
click at [212, 101] on li "按代號排序" at bounding box center [224, 101] width 138 height 23
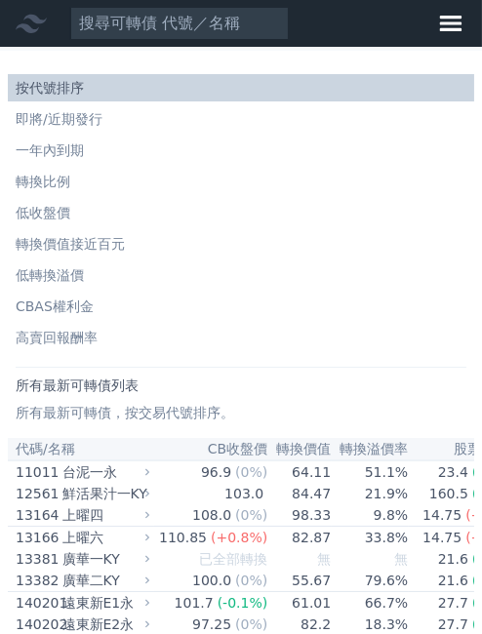
click at [59, 84] on li "按代號排序" at bounding box center [241, 88] width 467 height 20
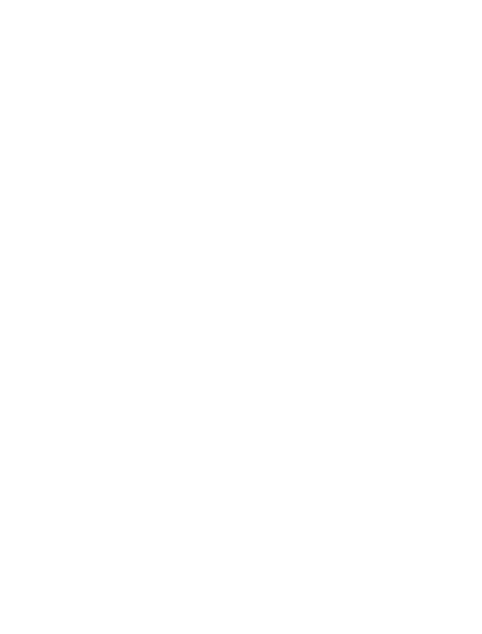
click li "CBAS權利金"
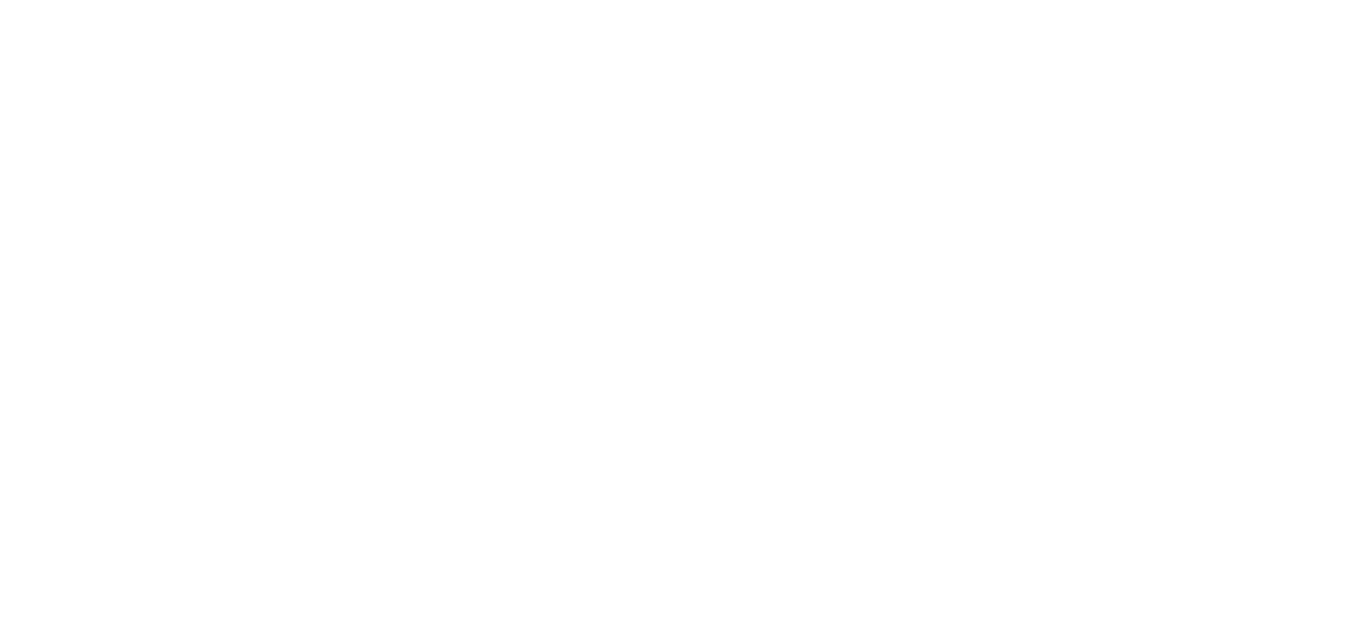
click li "CBAS權利金"
click li "按代號排序"
click div "[PERSON_NAME]三KY"
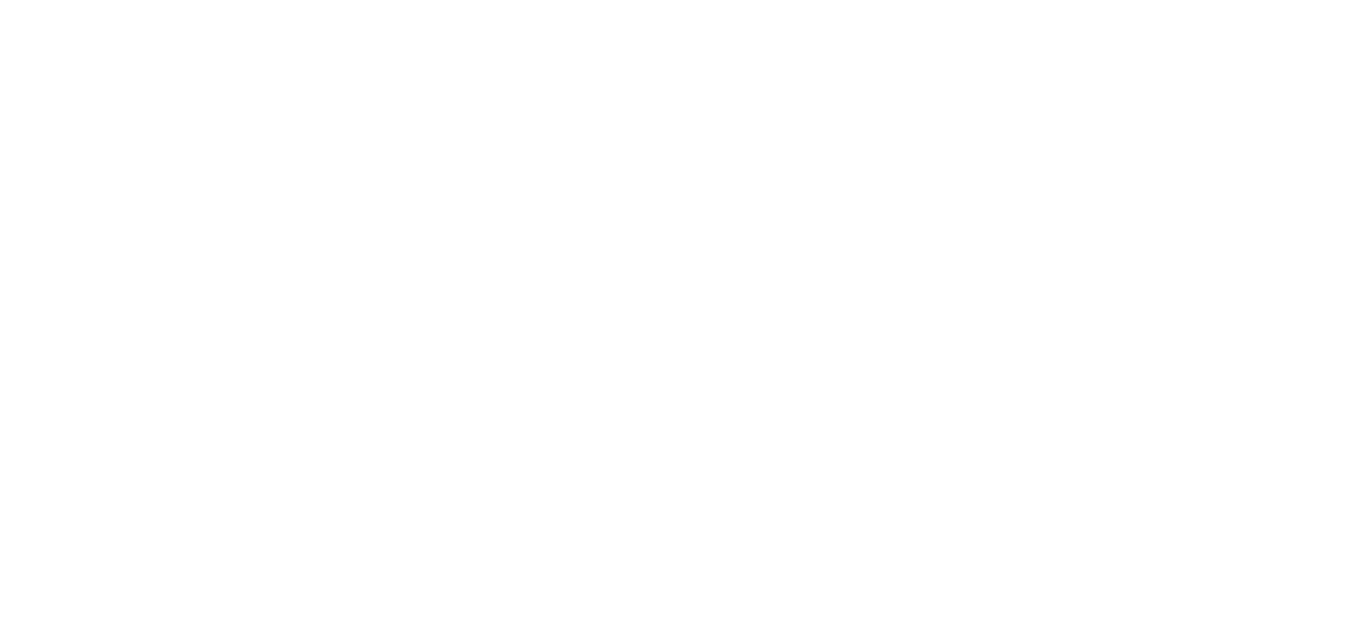
click div "[PERSON_NAME][GEOGRAPHIC_DATA]"
click div "[PERSON_NAME]三KY"
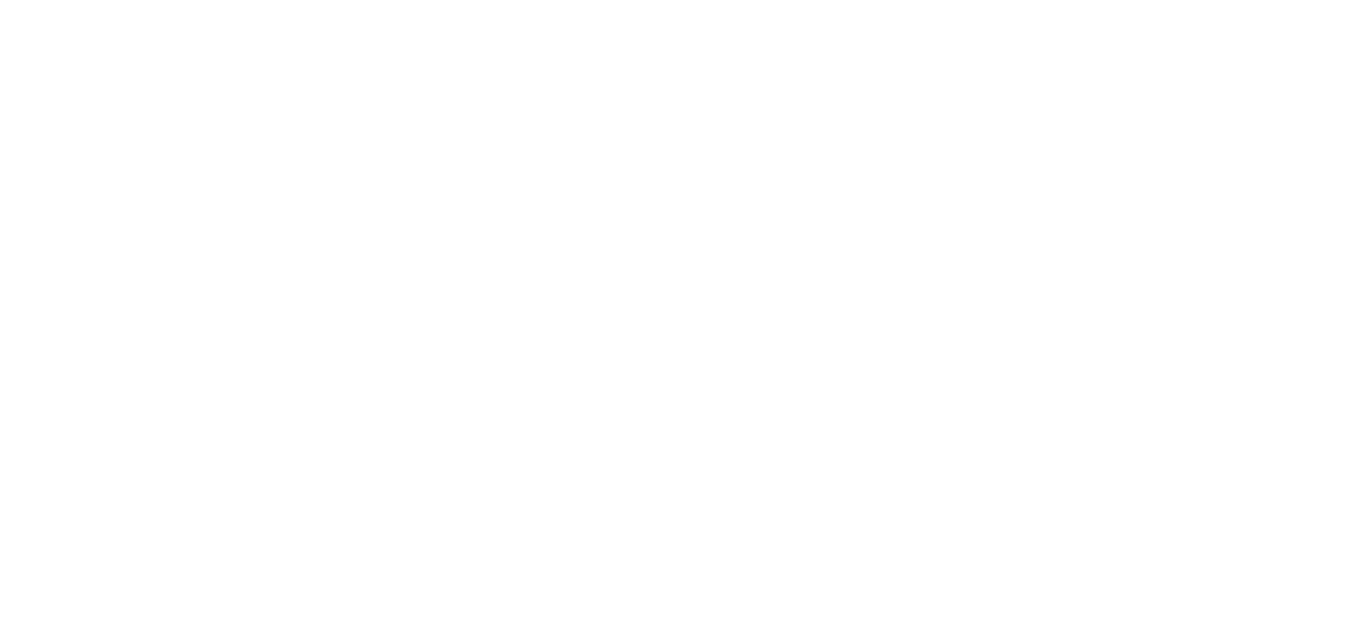
drag, startPoint x: 1005, startPoint y: 474, endPoint x: 1069, endPoint y: 469, distance: 63.6
click td "104.04"
click div "[PERSON_NAME]三KY"
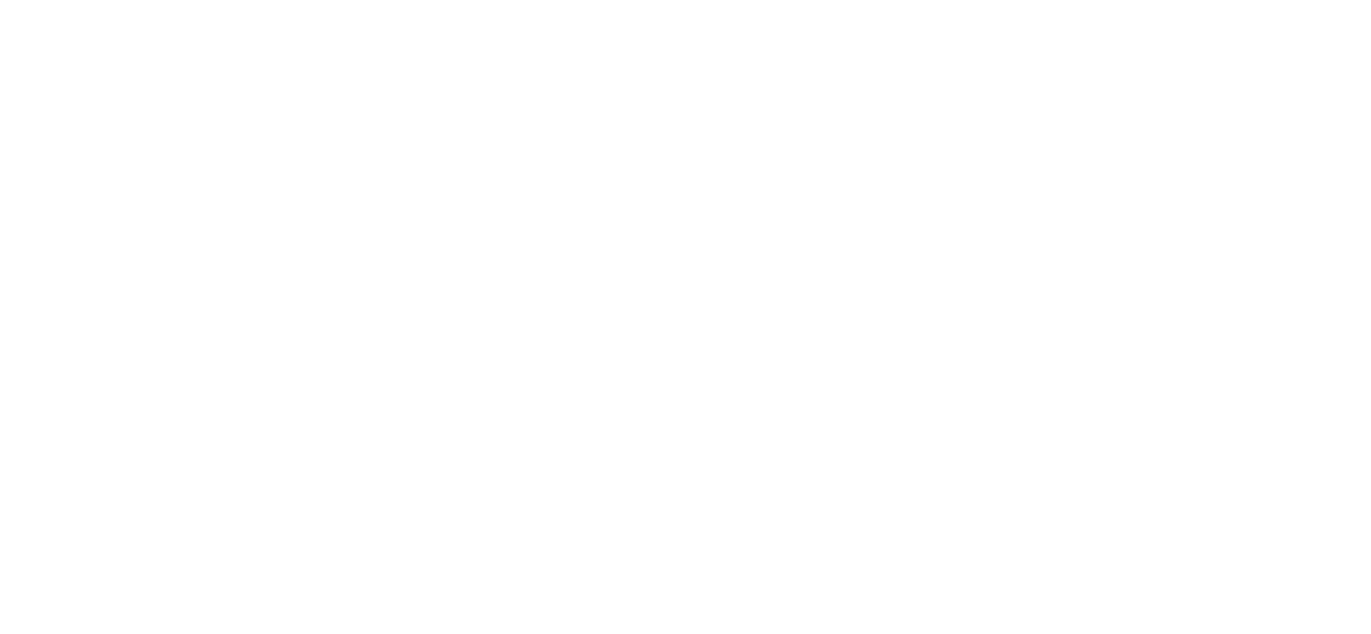
click li "轉換價值接近百元"
click li "按代號排序"
click li "轉換價值接近百元"
